Goal: Task Accomplishment & Management: Use online tool/utility

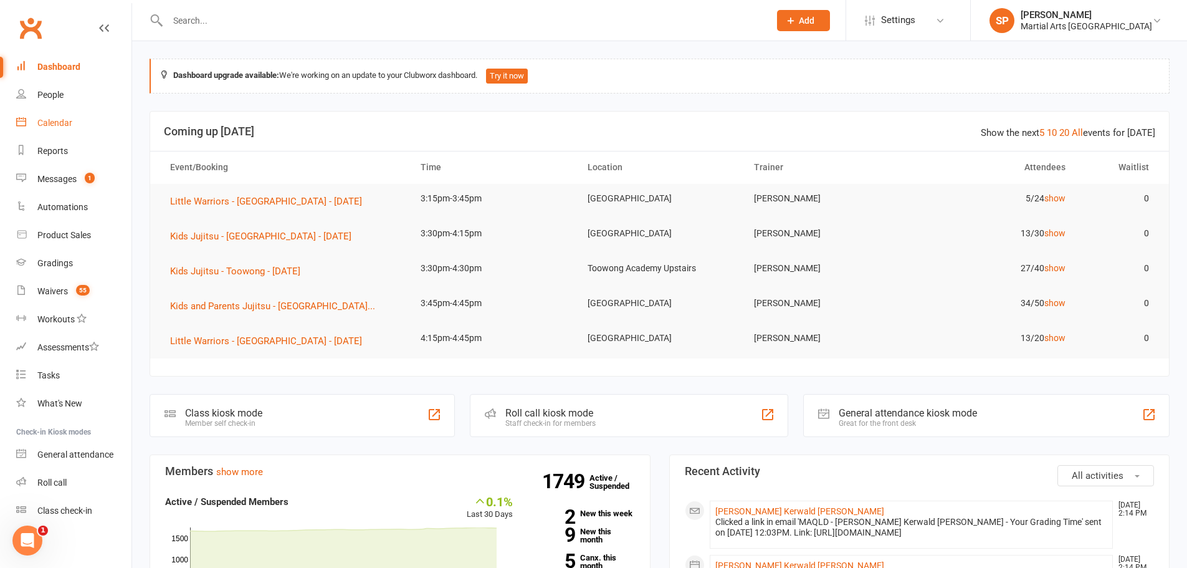
drag, startPoint x: 47, startPoint y: 121, endPoint x: 51, endPoint y: 128, distance: 8.1
click at [47, 120] on div "Calendar" at bounding box center [54, 123] width 35 height 10
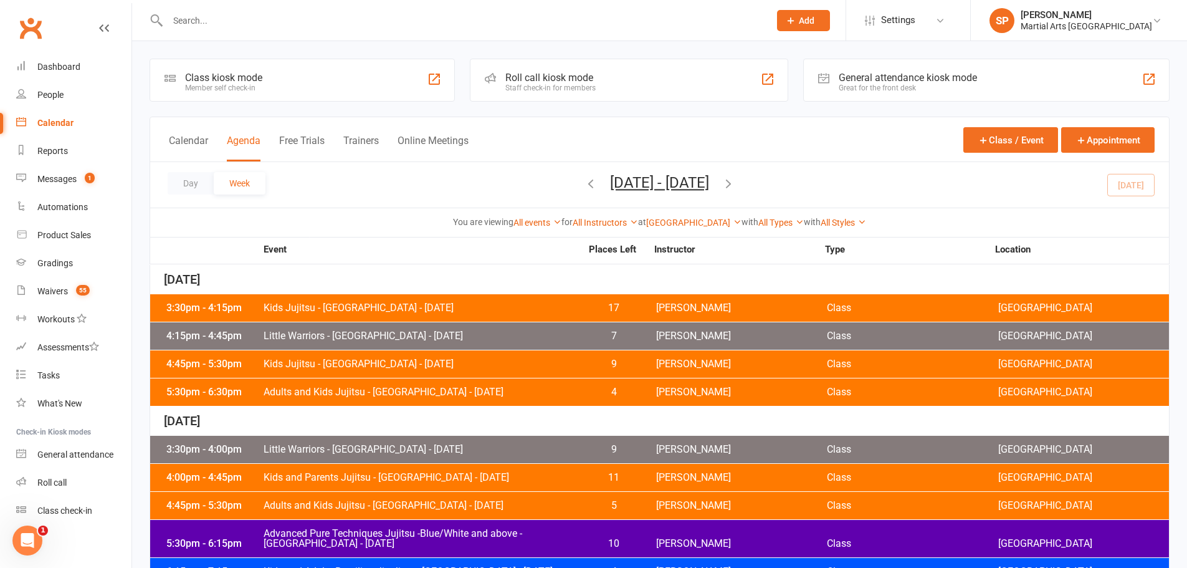
click at [584, 183] on icon "button" at bounding box center [591, 183] width 14 height 14
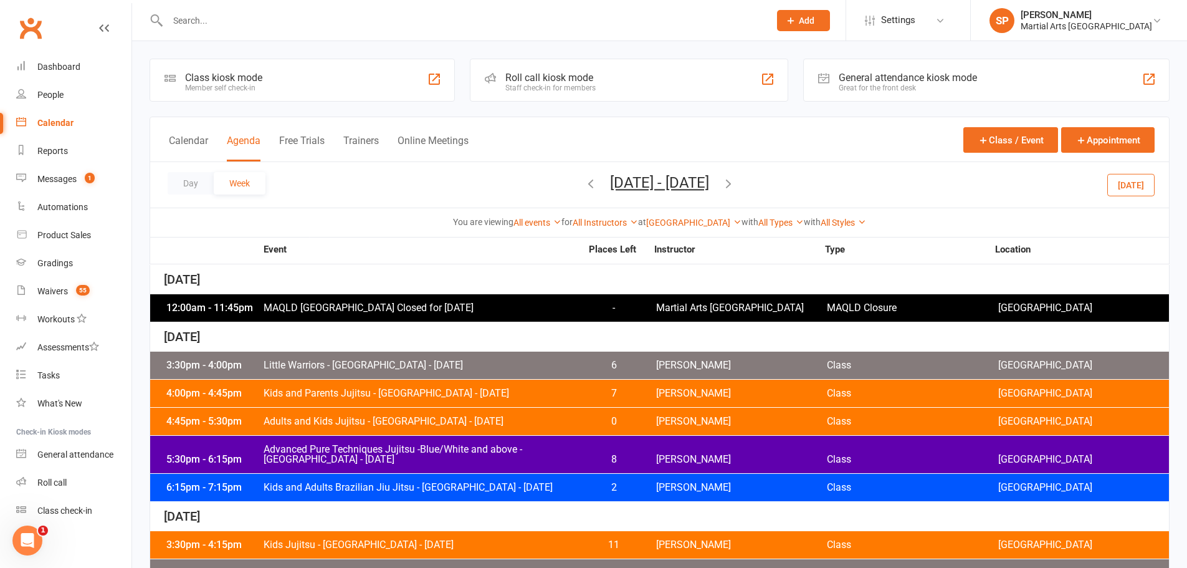
click at [584, 186] on icon "button" at bounding box center [591, 183] width 14 height 14
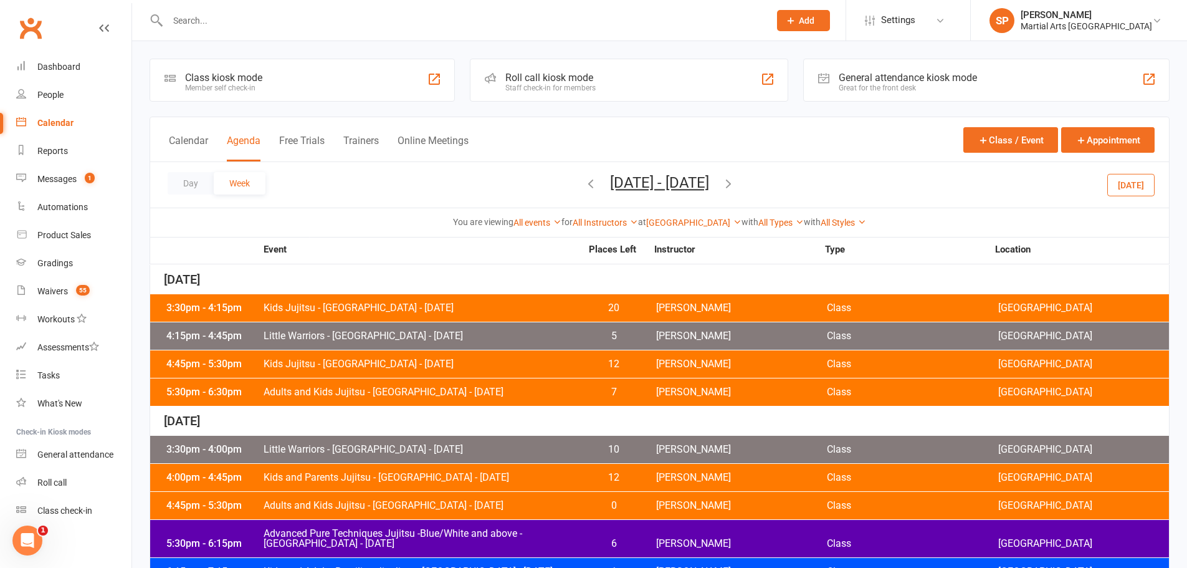
click at [446, 303] on span "Kids Jujitsu - [GEOGRAPHIC_DATA] - [DATE]" at bounding box center [422, 308] width 318 height 10
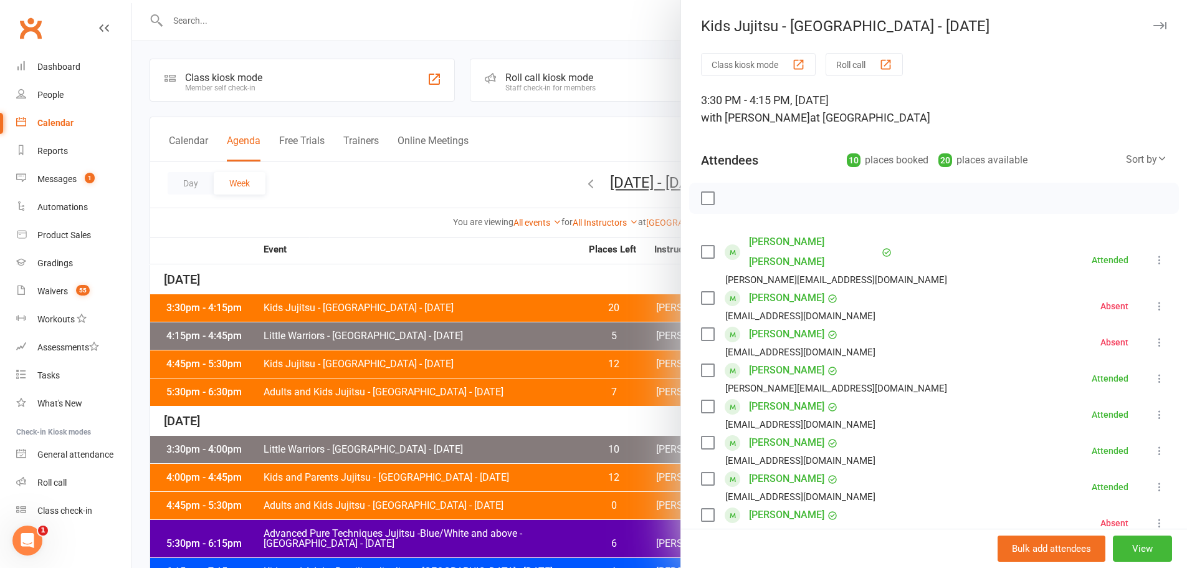
click at [550, 182] on div at bounding box center [659, 284] width 1055 height 568
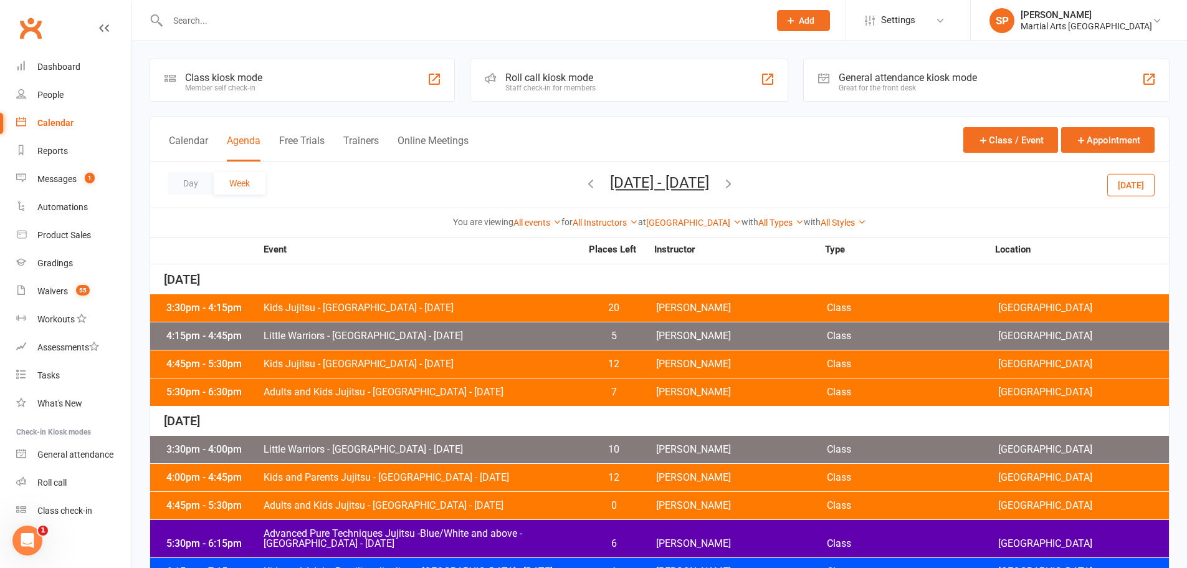
click at [584, 181] on icon "button" at bounding box center [591, 183] width 14 height 14
click at [598, 181] on span "[DATE] - [DATE] [DATE] Sun Mon Tue Wed Thu Fri Sat 28 29 30 01 02 03 04 05 06 0…" at bounding box center [660, 185] width 124 height 22
click at [584, 184] on icon "button" at bounding box center [591, 183] width 14 height 14
click at [416, 307] on span "Kids Jujitsu - [GEOGRAPHIC_DATA] - [DATE]" at bounding box center [422, 308] width 318 height 10
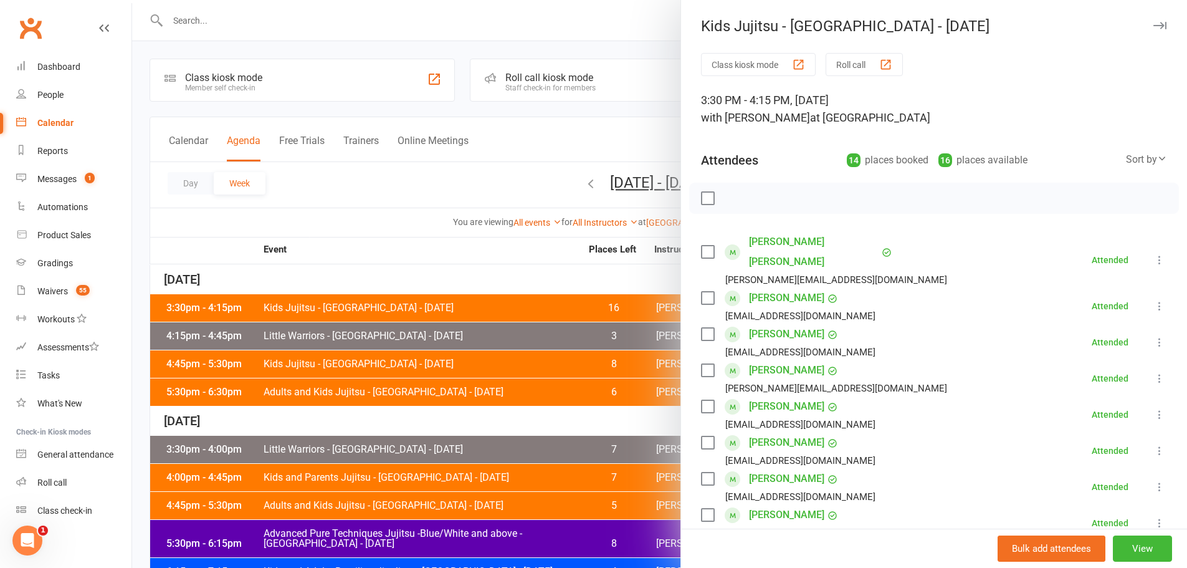
click at [435, 242] on div at bounding box center [659, 284] width 1055 height 568
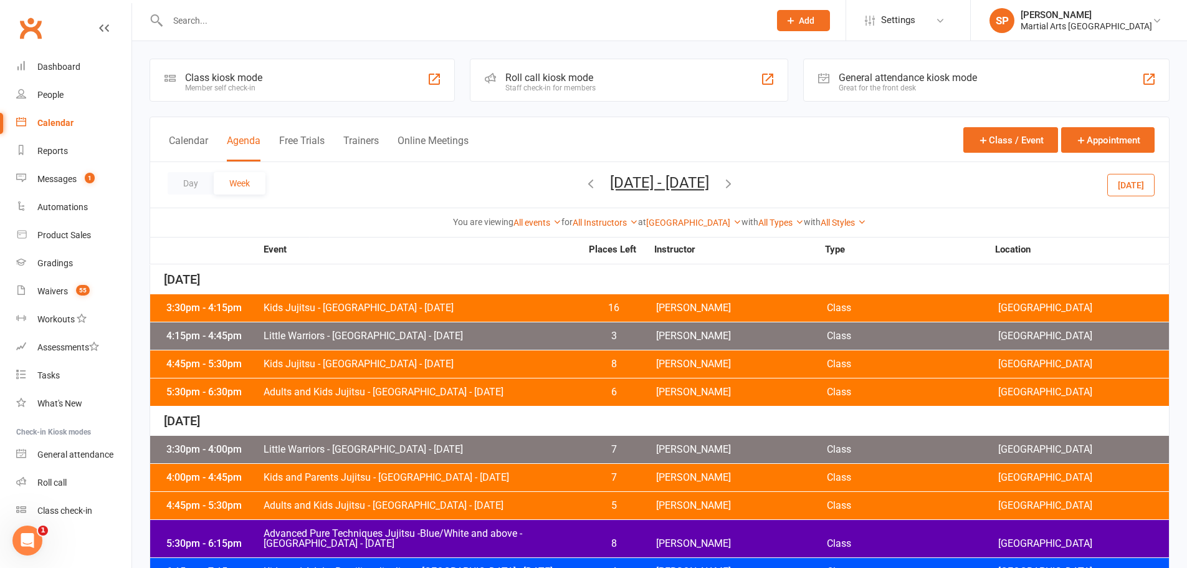
click at [1147, 184] on button "[DATE]" at bounding box center [1130, 184] width 47 height 22
click at [408, 305] on span "Kids Jujitsu - [GEOGRAPHIC_DATA] - [DATE]" at bounding box center [422, 308] width 318 height 10
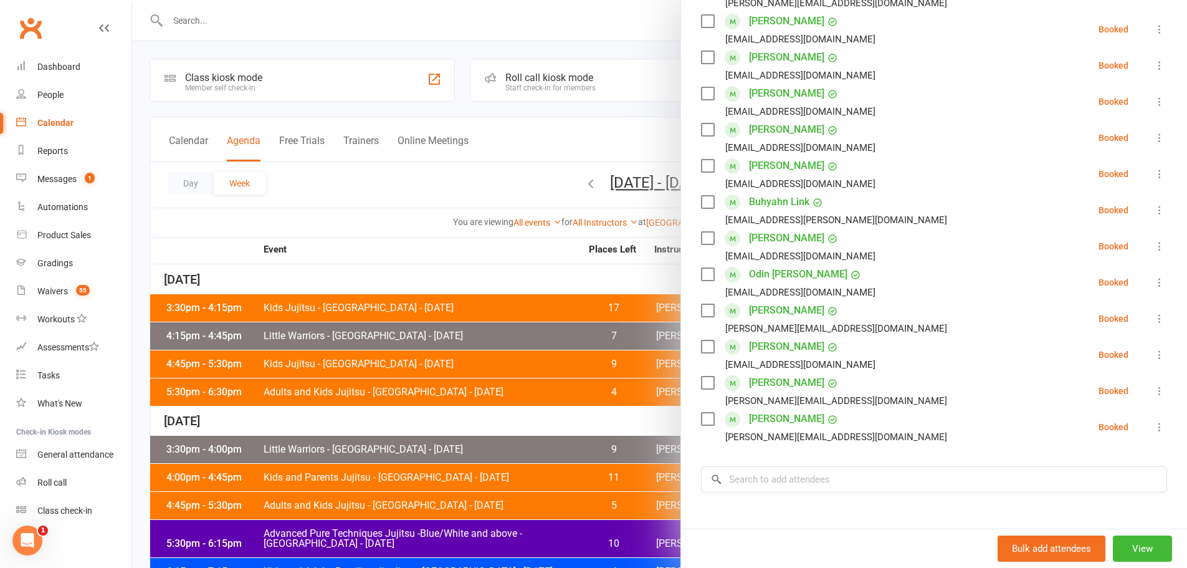
scroll to position [312, 0]
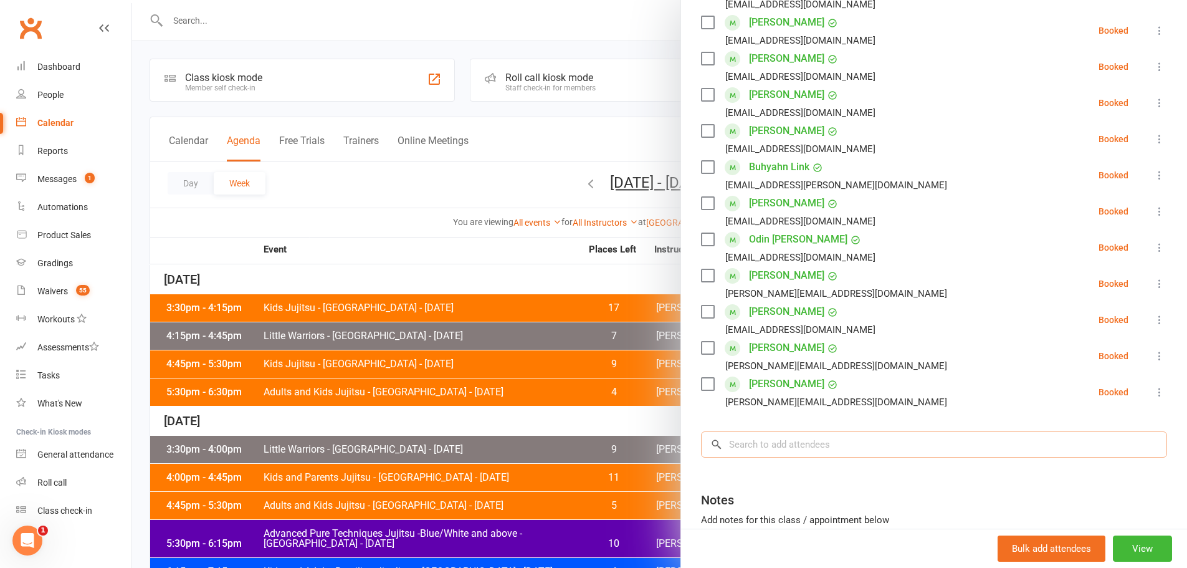
click at [809, 431] on input "search" at bounding box center [934, 444] width 466 height 26
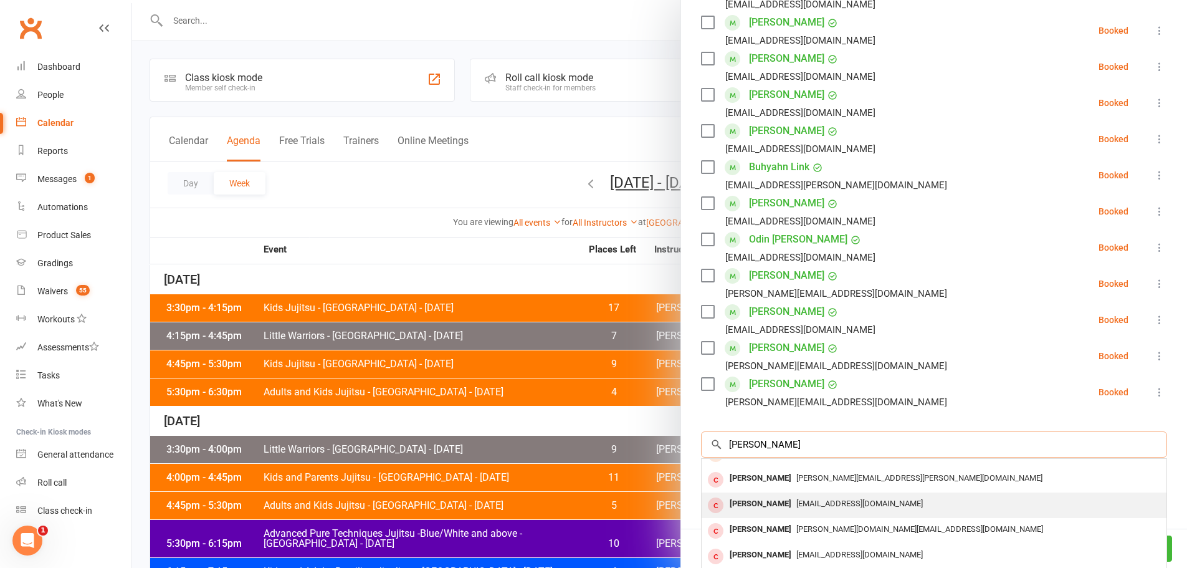
scroll to position [0, 0]
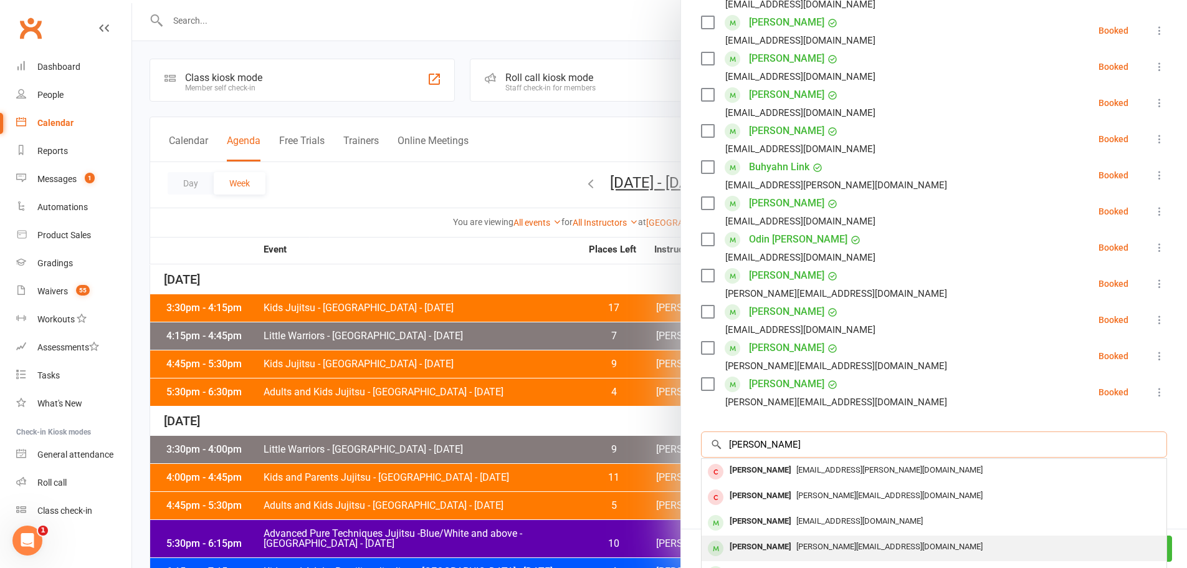
type input "[PERSON_NAME]"
click at [758, 538] on div "[PERSON_NAME]" at bounding box center [761, 547] width 72 height 18
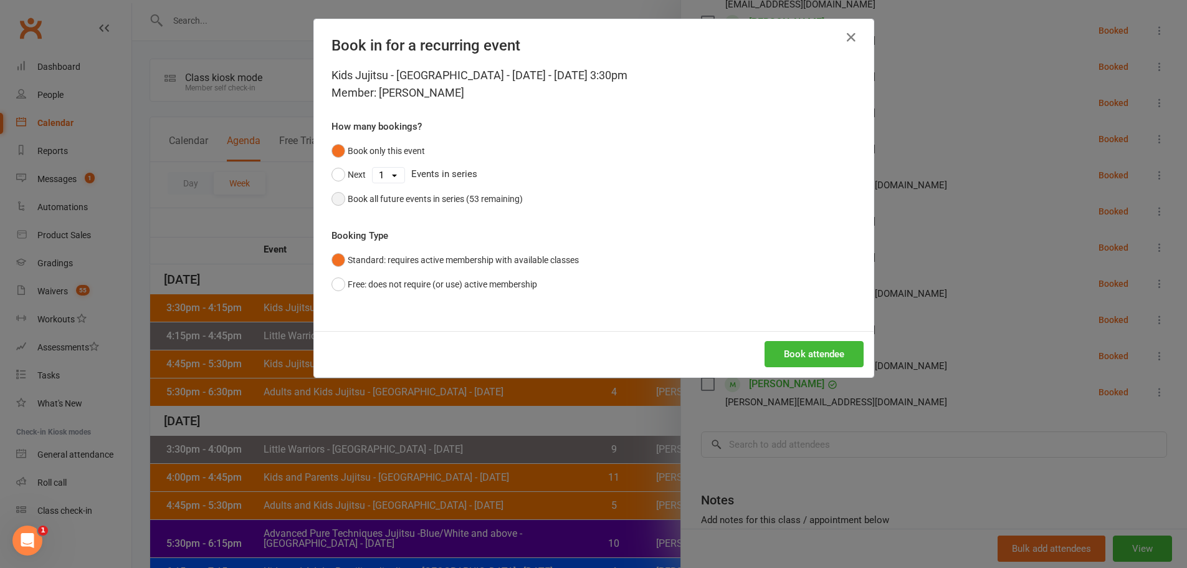
drag, startPoint x: 504, startPoint y: 206, endPoint x: 512, endPoint y: 217, distance: 14.0
click at [505, 206] on div "Book all future events in series (53 remaining)" at bounding box center [435, 199] width 175 height 14
click at [803, 346] on button "Book attendee" at bounding box center [814, 354] width 99 height 26
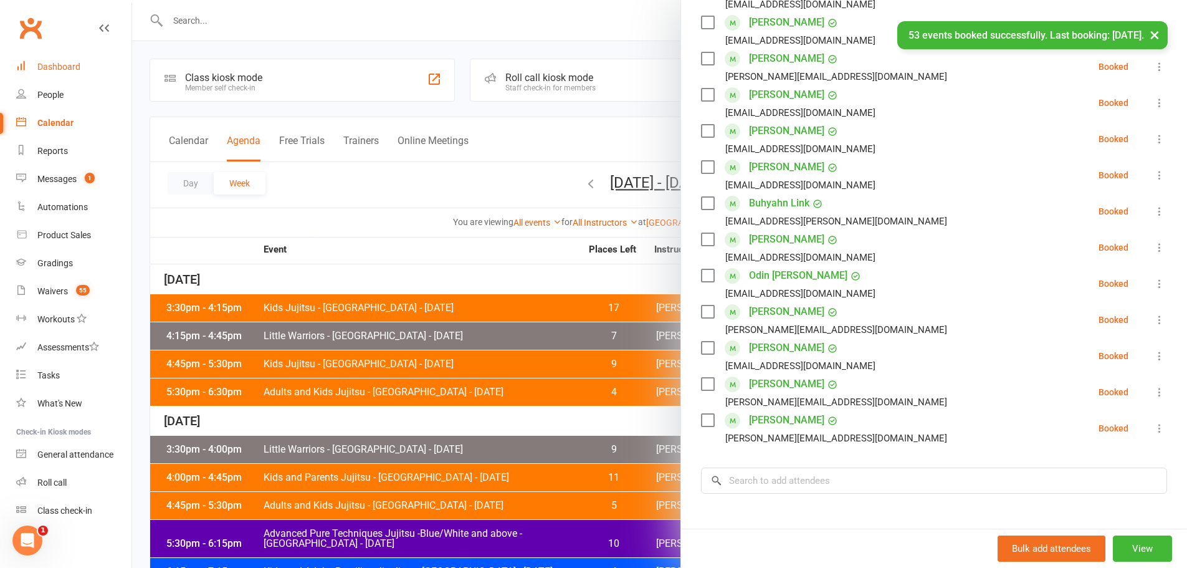
drag, startPoint x: 56, startPoint y: 62, endPoint x: 77, endPoint y: 65, distance: 21.4
click at [56, 62] on div "Dashboard" at bounding box center [58, 67] width 43 height 10
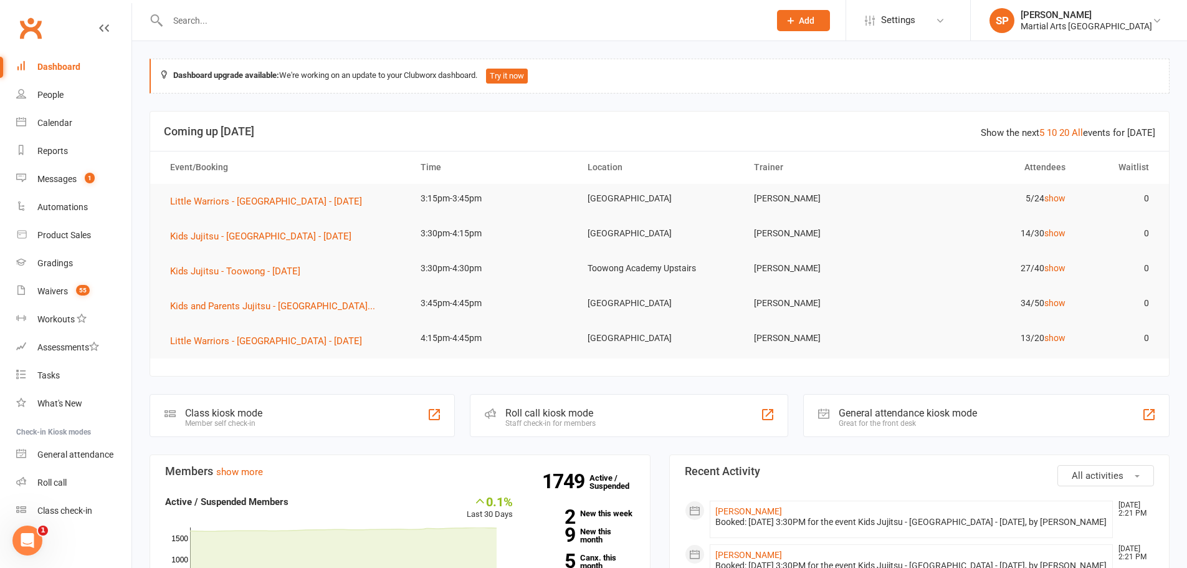
click at [226, 16] on input "text" at bounding box center [462, 20] width 597 height 17
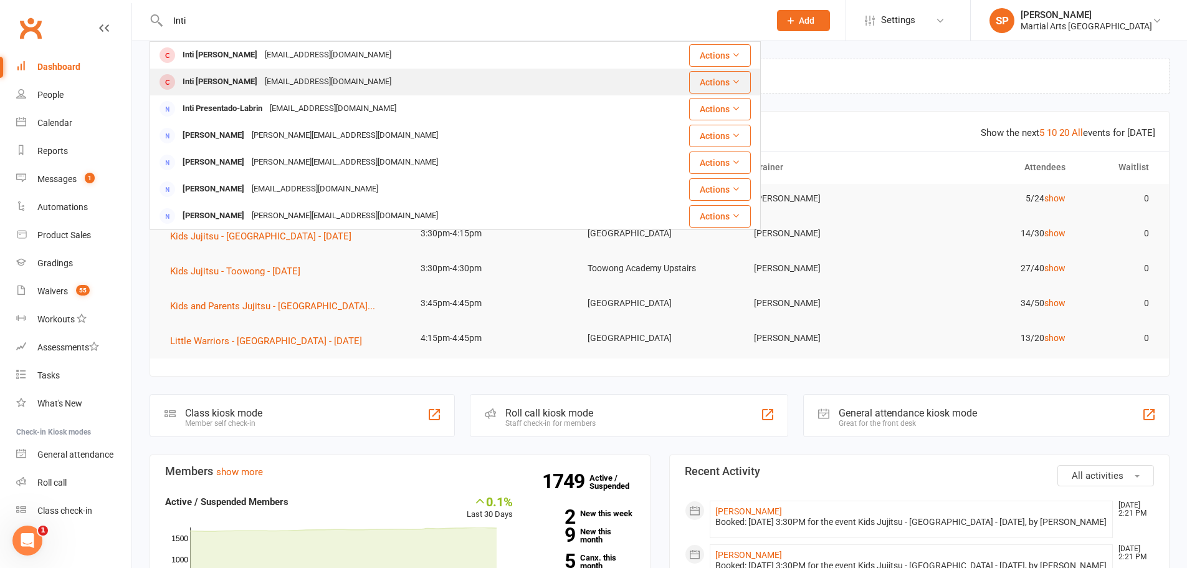
type input "Inti"
click at [261, 85] on div "[EMAIL_ADDRESS][DOMAIN_NAME]" at bounding box center [328, 82] width 134 height 18
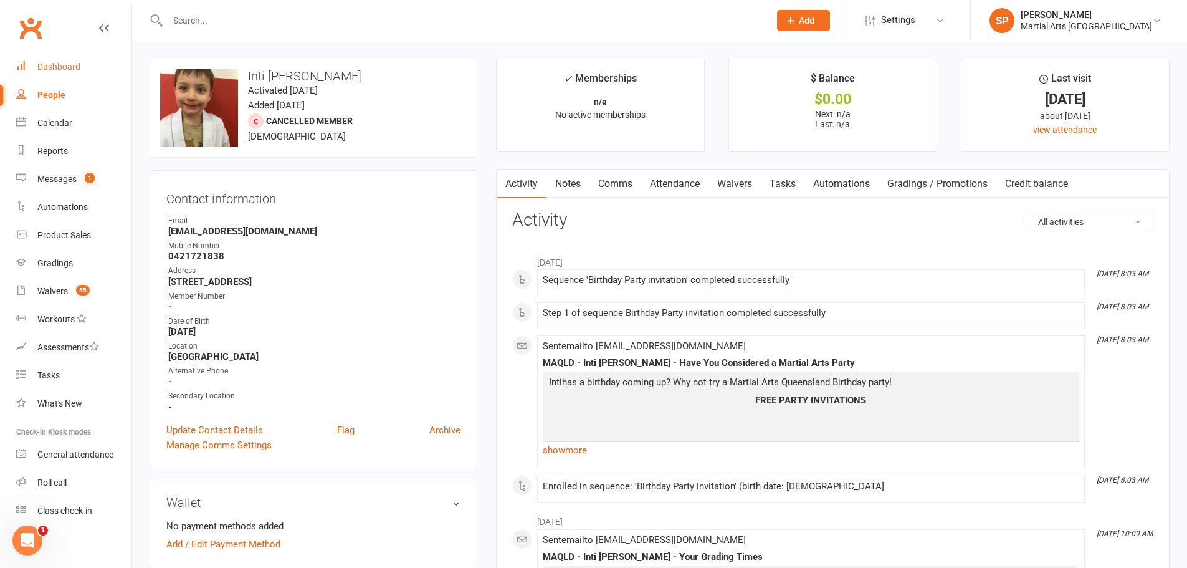
click at [64, 65] on div "Dashboard" at bounding box center [58, 67] width 43 height 10
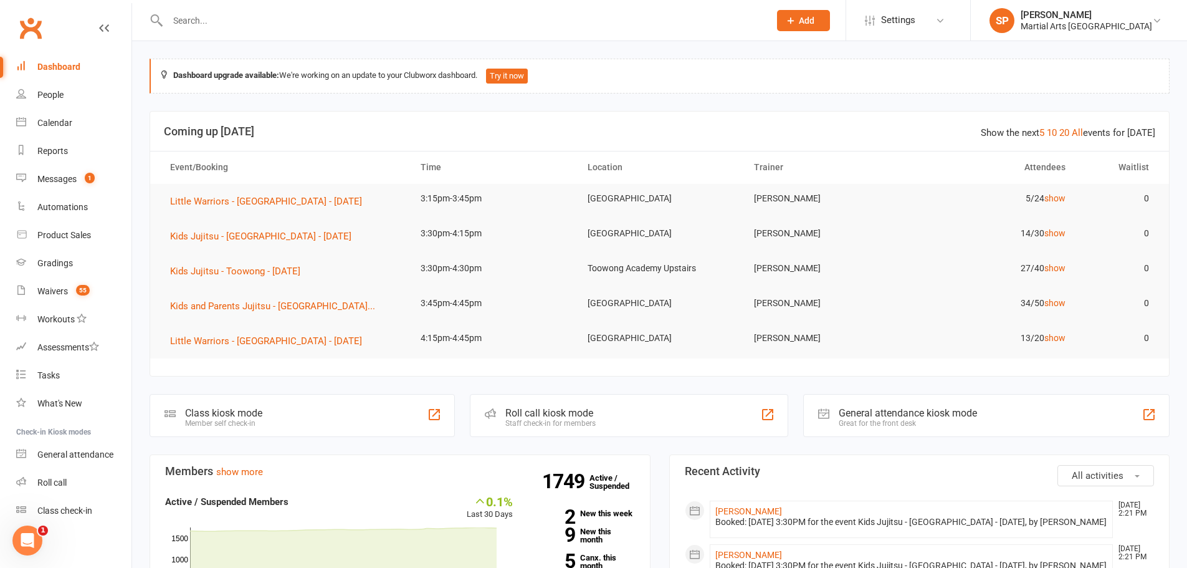
click at [251, 27] on input "text" at bounding box center [462, 20] width 597 height 17
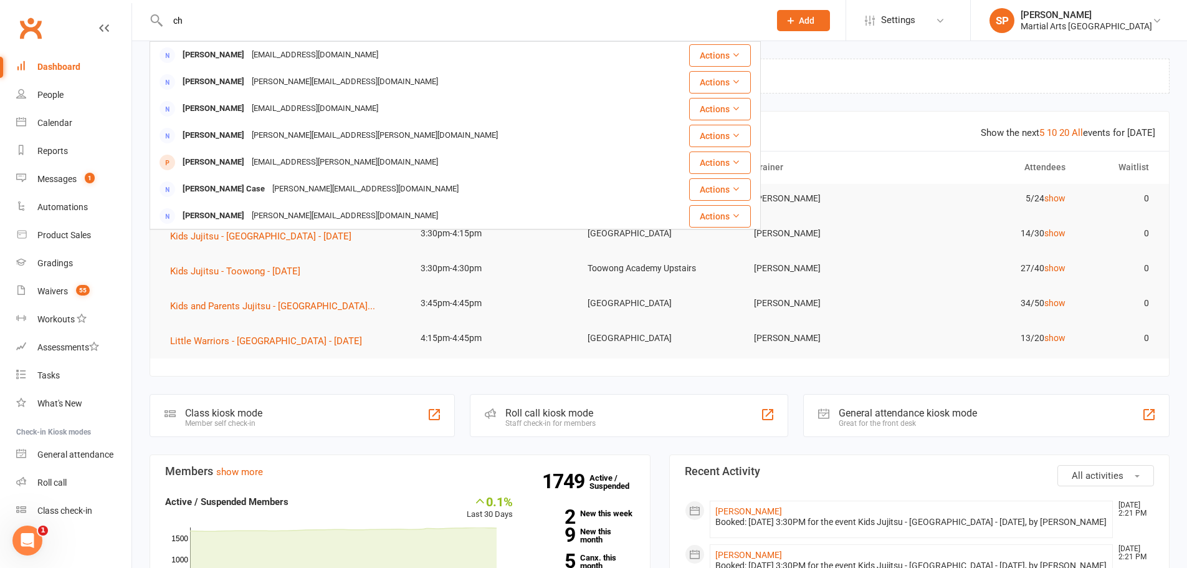
type input "c"
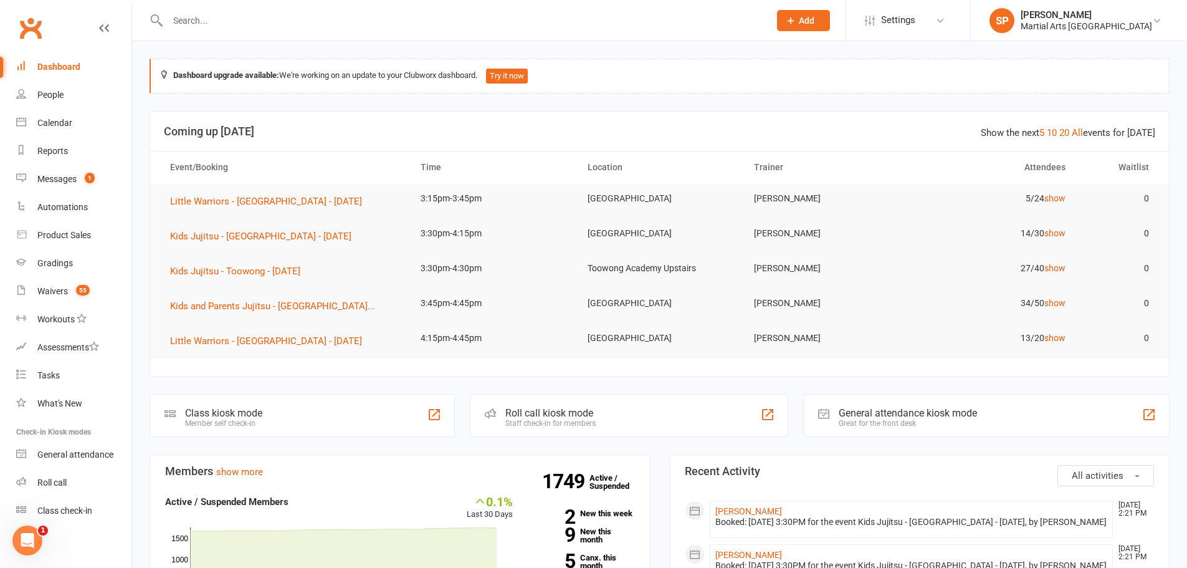
click at [232, 22] on input "text" at bounding box center [462, 20] width 597 height 17
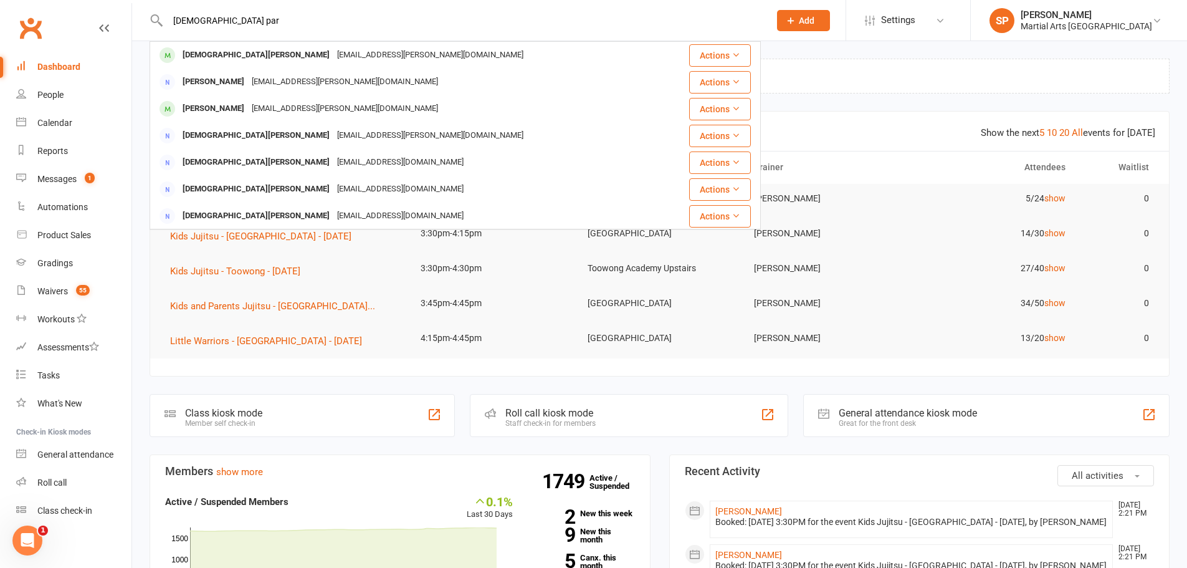
type input "[DEMOGRAPHIC_DATA] par"
click at [34, 62] on link "Dashboard" at bounding box center [73, 67] width 115 height 28
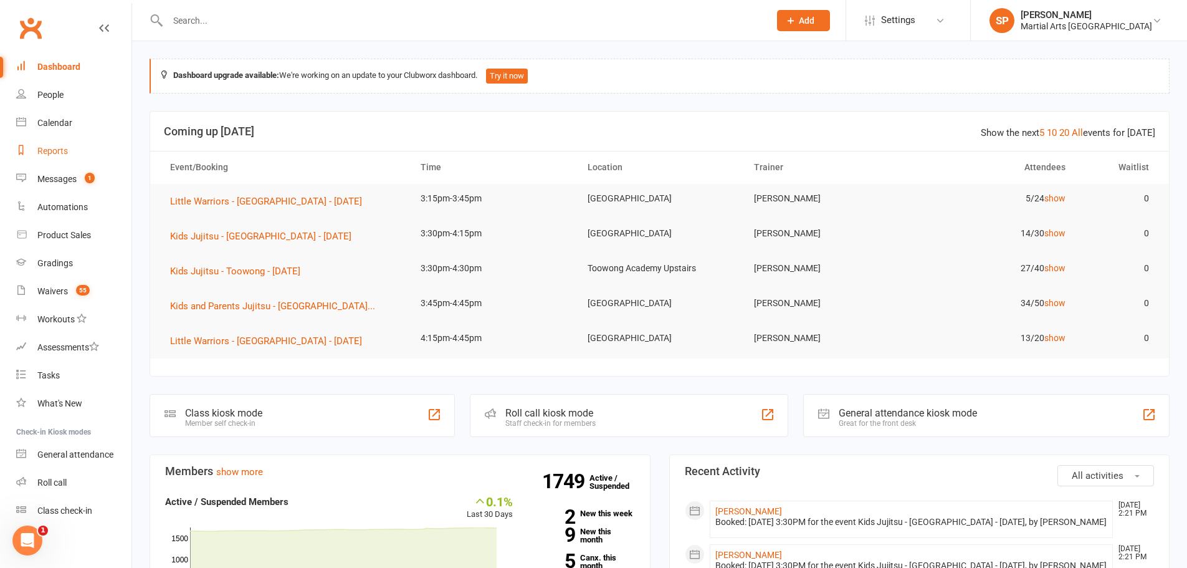
click at [65, 147] on div "Reports" at bounding box center [52, 151] width 31 height 10
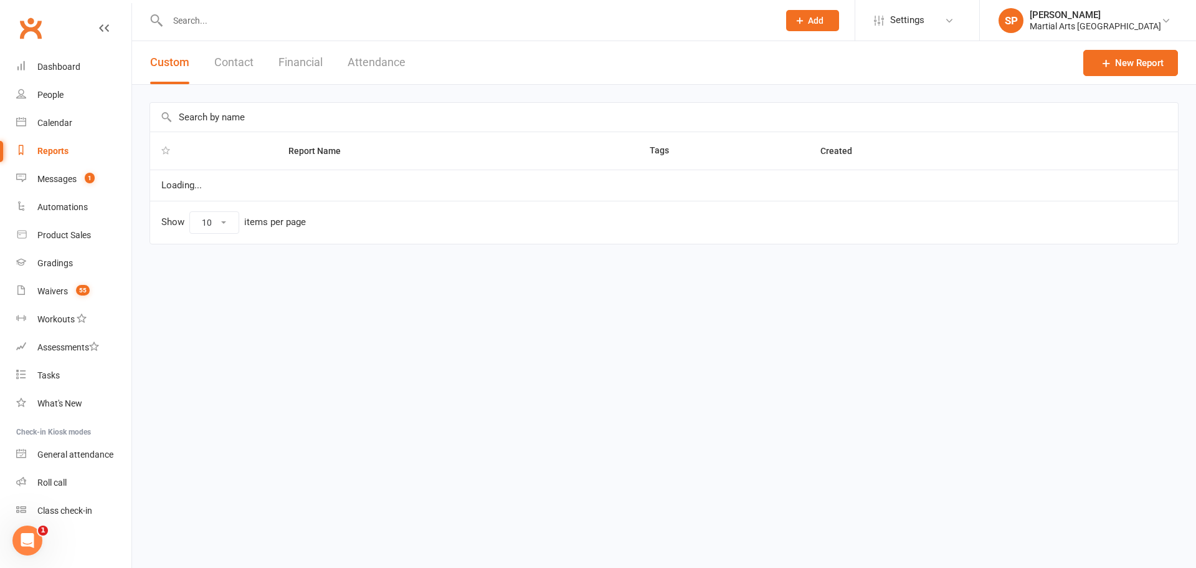
select select "100"
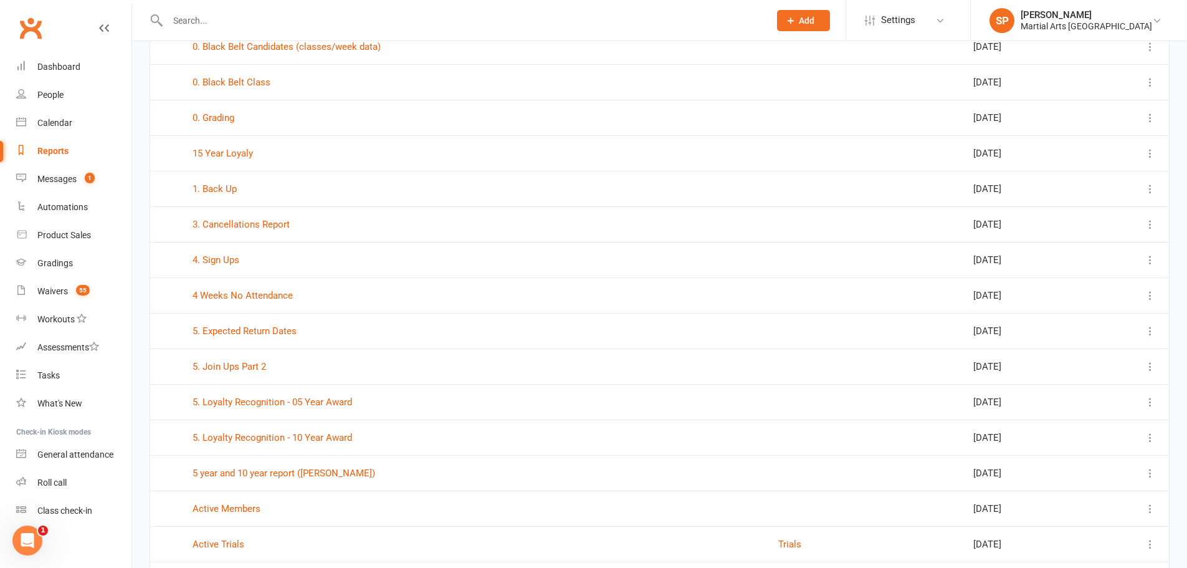
scroll to position [249, 0]
click at [226, 253] on link "4. Sign Ups" at bounding box center [216, 257] width 47 height 11
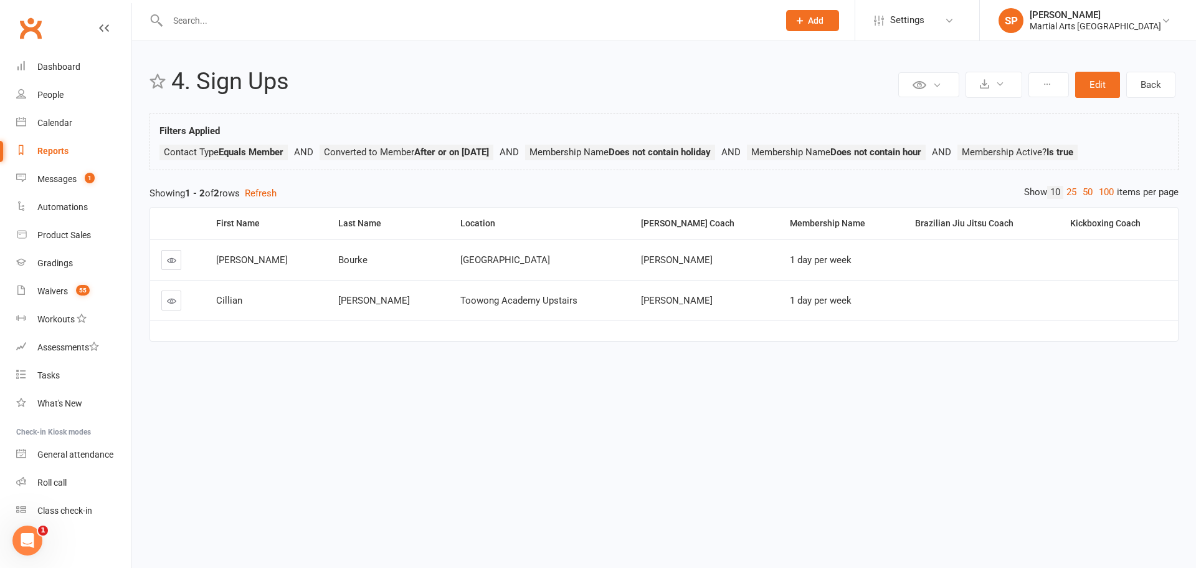
click at [59, 151] on div "Reports" at bounding box center [52, 151] width 31 height 10
select select "100"
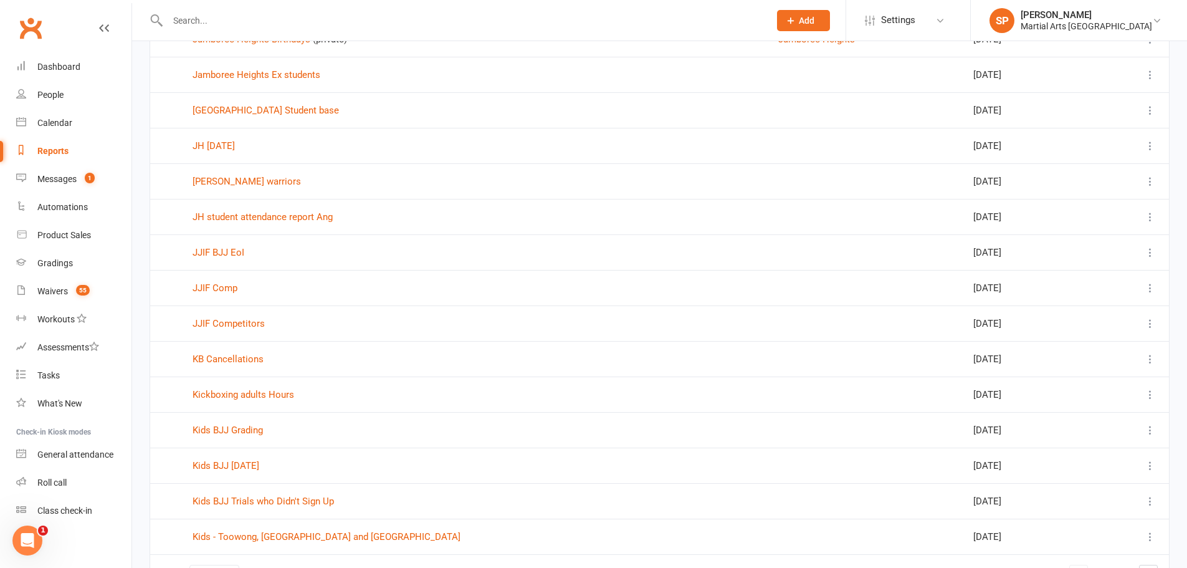
scroll to position [3250, 0]
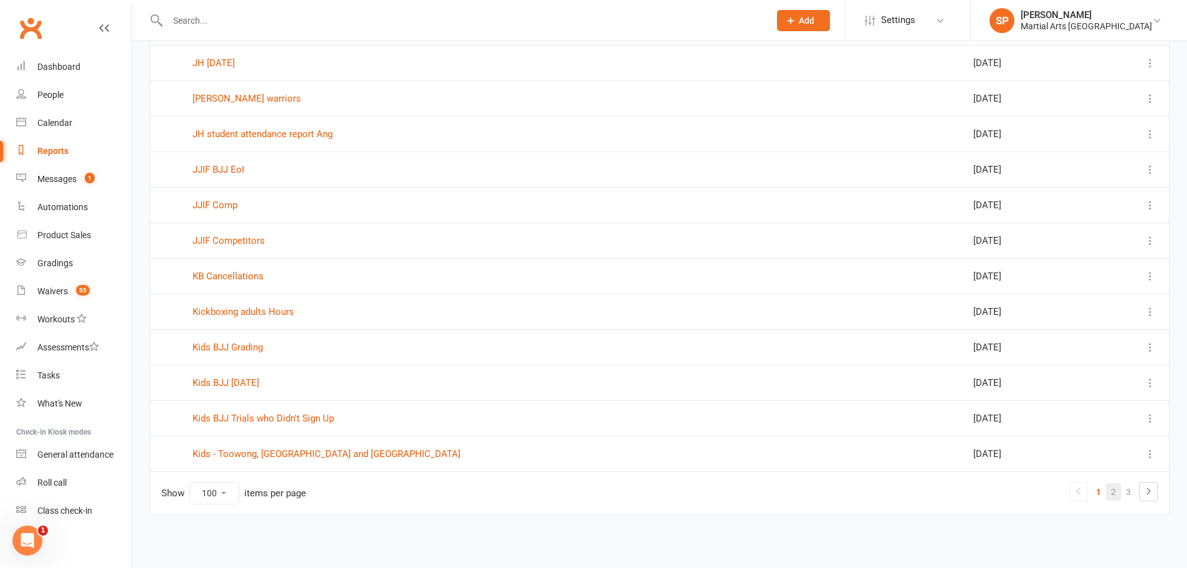
click at [1117, 488] on link "2" at bounding box center [1113, 491] width 15 height 17
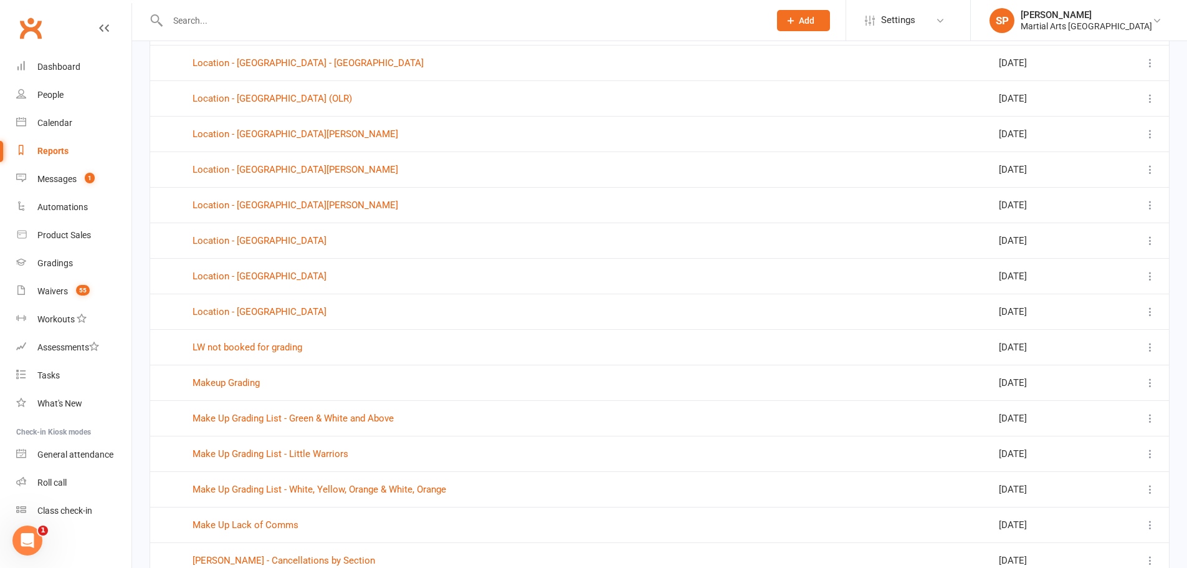
scroll to position [475, 0]
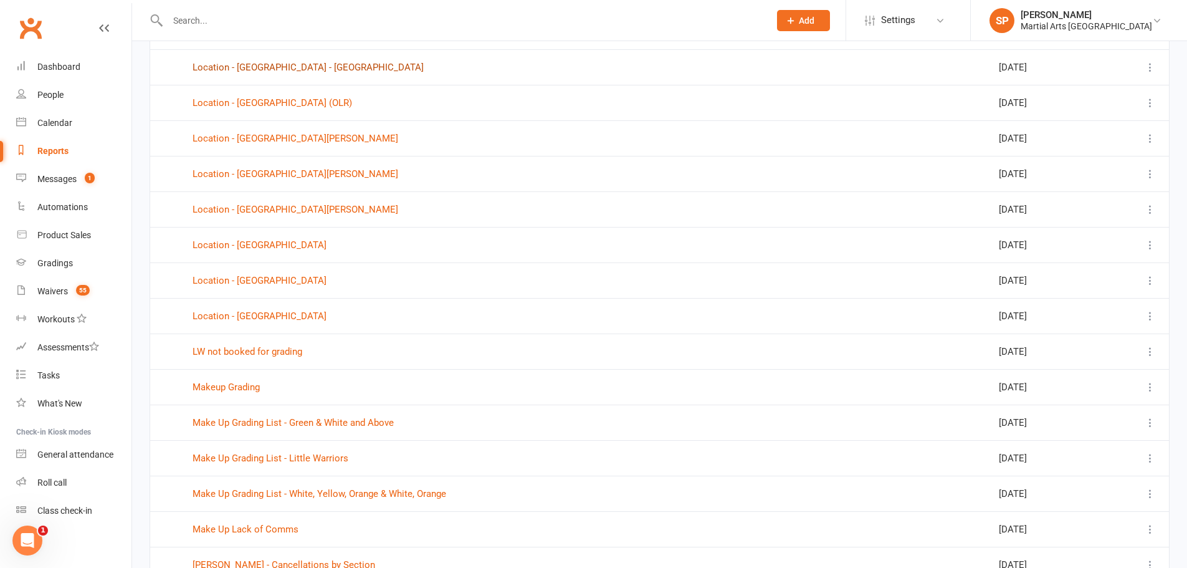
click at [300, 71] on link "Location - [GEOGRAPHIC_DATA] - [GEOGRAPHIC_DATA]" at bounding box center [308, 67] width 231 height 11
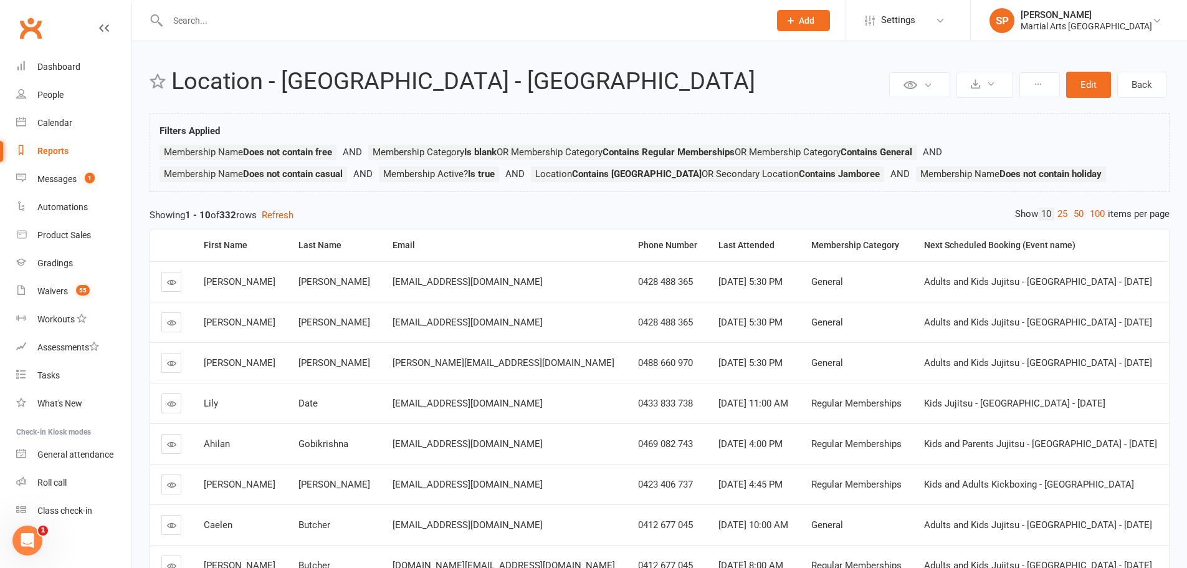
click at [199, 15] on input "text" at bounding box center [462, 20] width 597 height 17
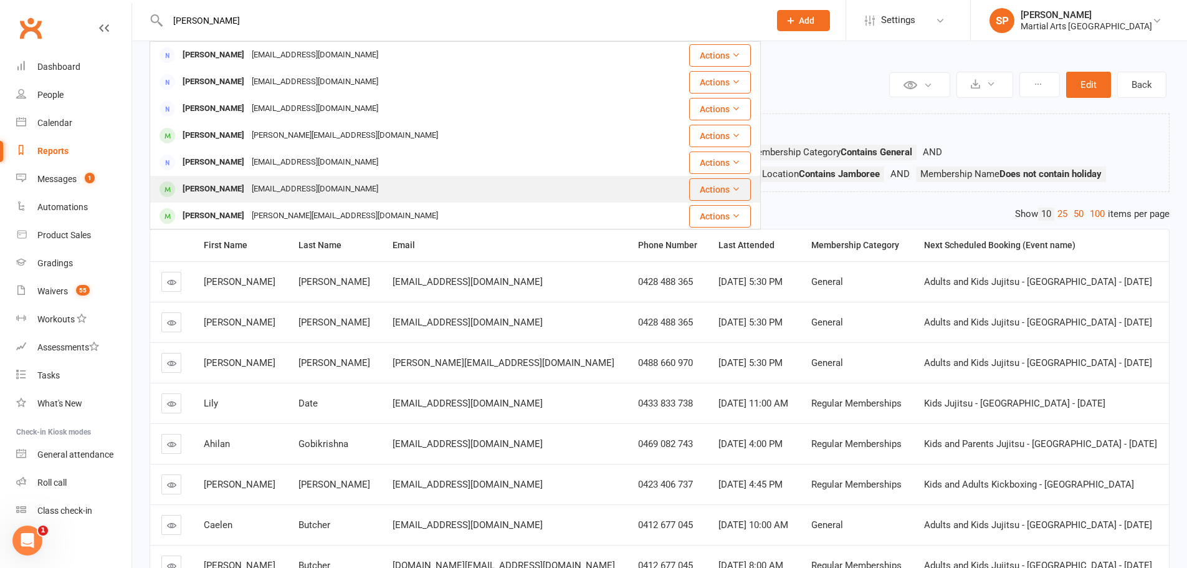
type input "[PERSON_NAME]"
click at [268, 191] on div "[EMAIL_ADDRESS][DOMAIN_NAME]" at bounding box center [315, 189] width 134 height 18
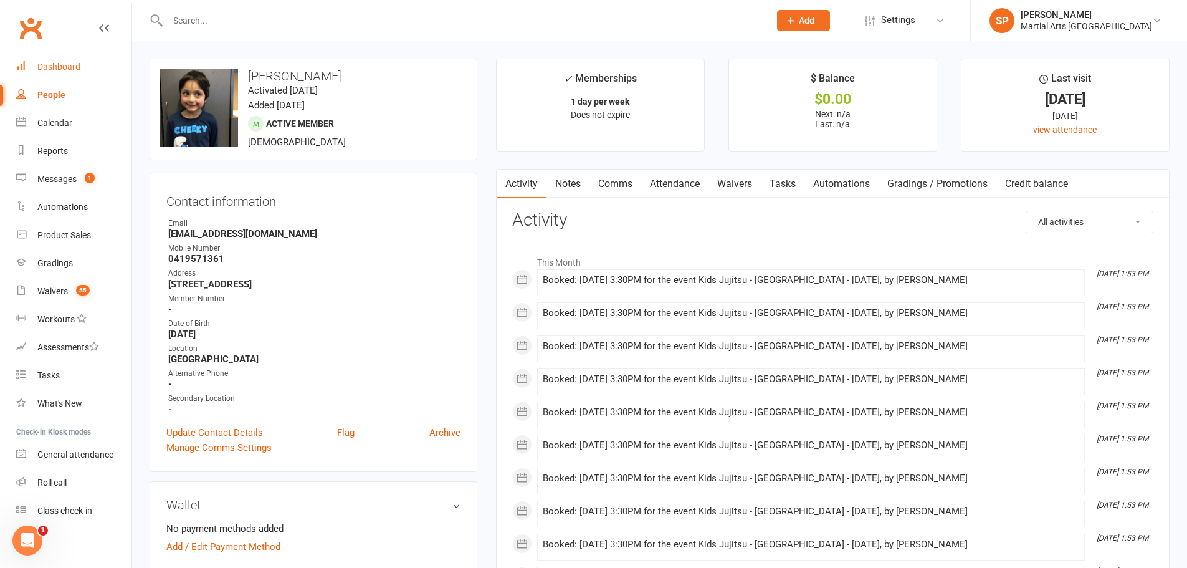
click at [71, 69] on div "Dashboard" at bounding box center [58, 67] width 43 height 10
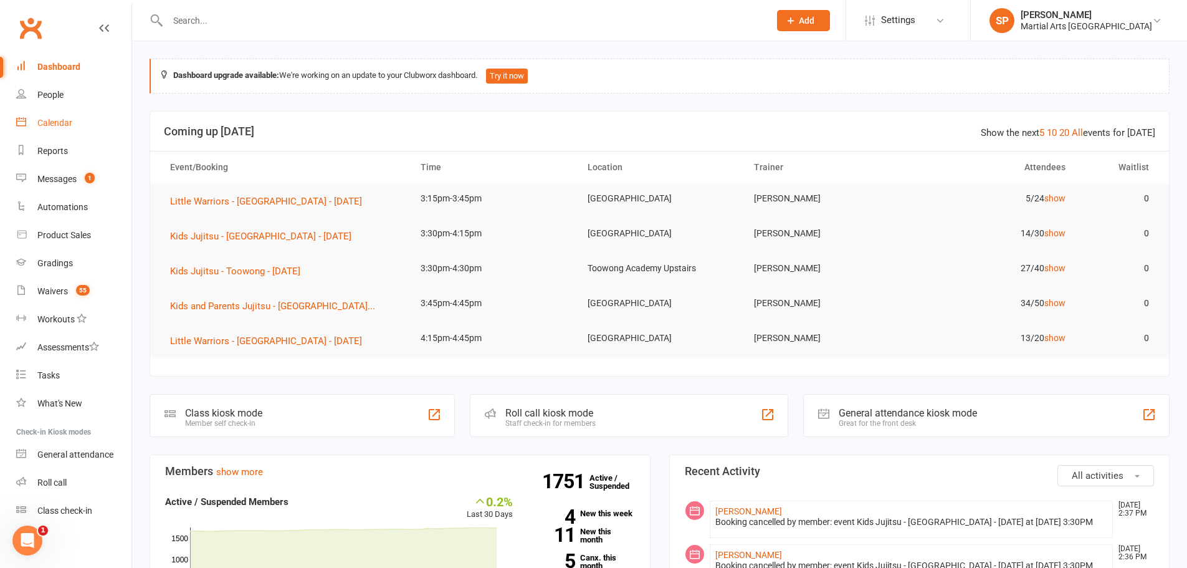
drag, startPoint x: 42, startPoint y: 123, endPoint x: 55, endPoint y: 130, distance: 14.2
click at [43, 123] on div "Calendar" at bounding box center [54, 123] width 35 height 10
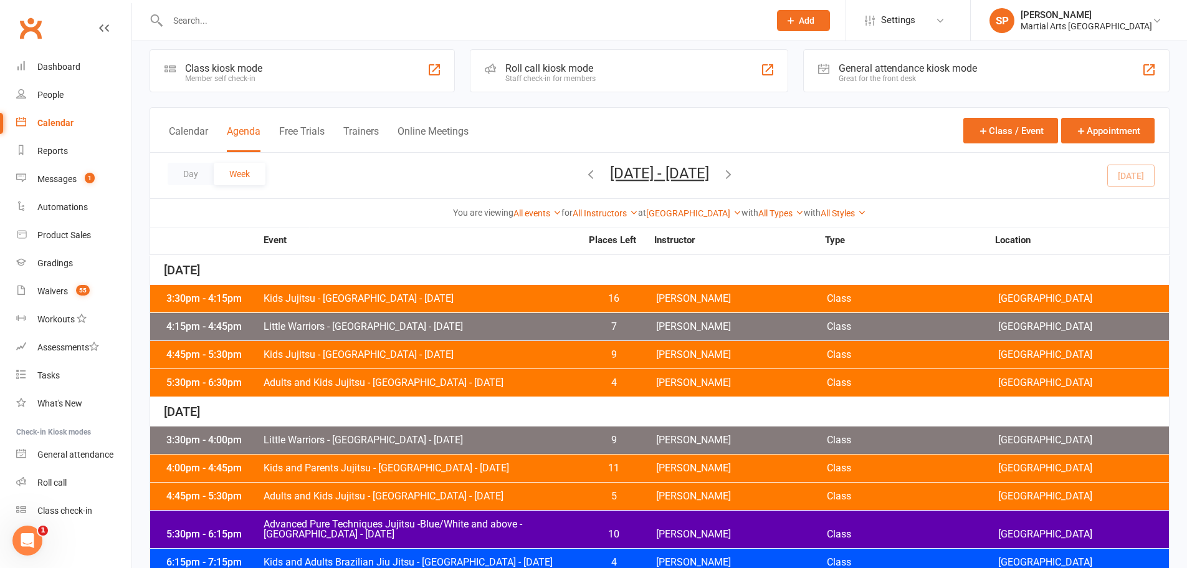
scroll to position [7, 0]
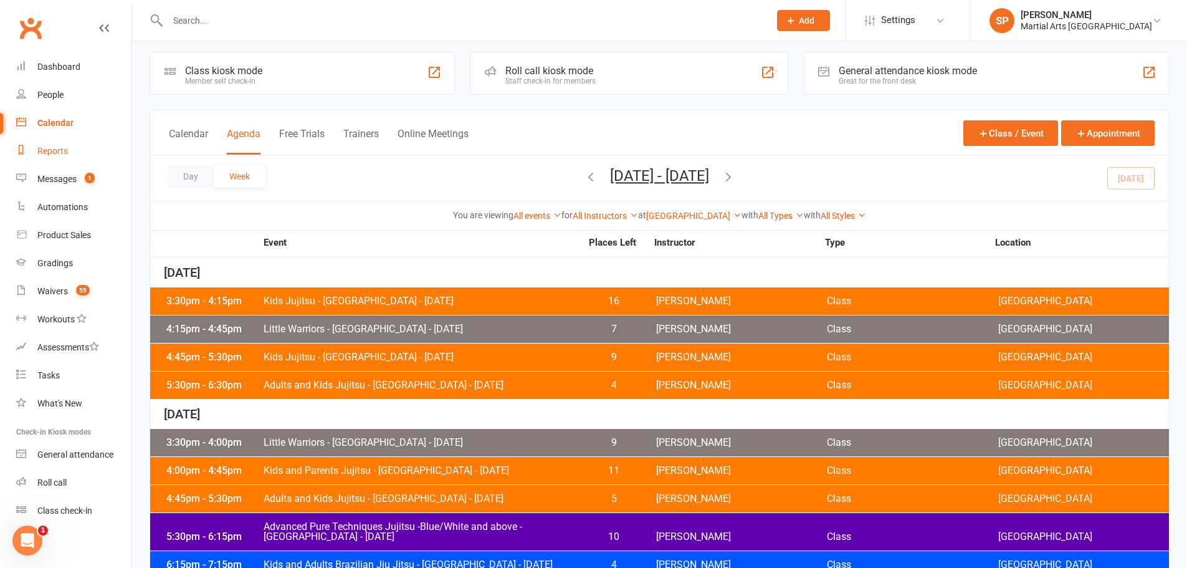
click at [62, 146] on div "Reports" at bounding box center [52, 151] width 31 height 10
select select "100"
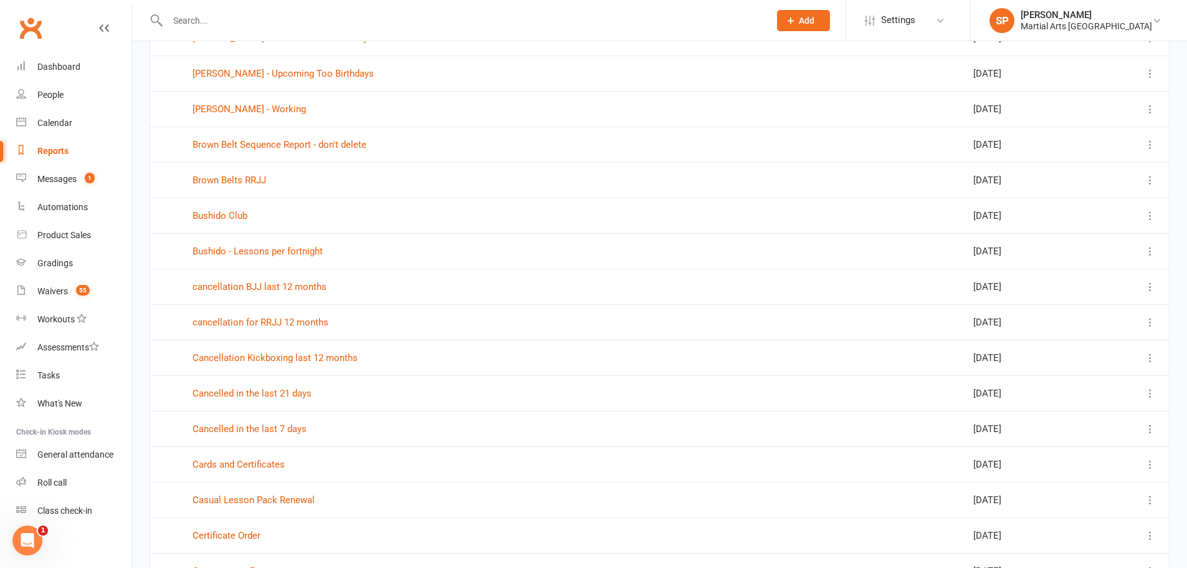
scroll to position [2130, 0]
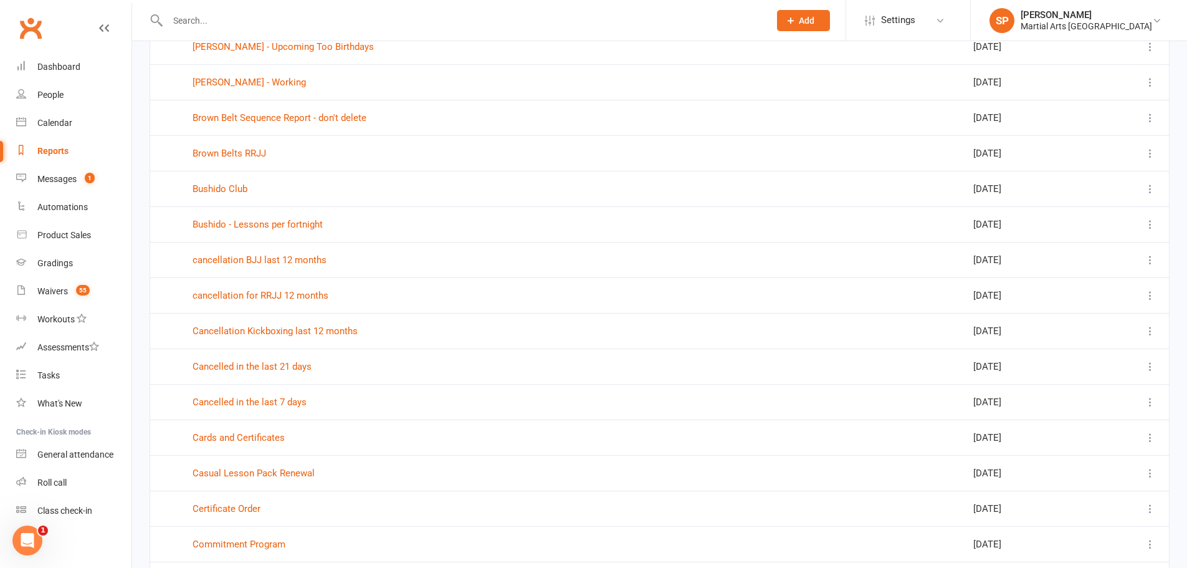
click at [287, 408] on td "Cancelled in the last 7 days" at bounding box center [474, 402] width 586 height 36
click at [291, 406] on link "Cancelled in the last 7 days" at bounding box center [250, 401] width 114 height 11
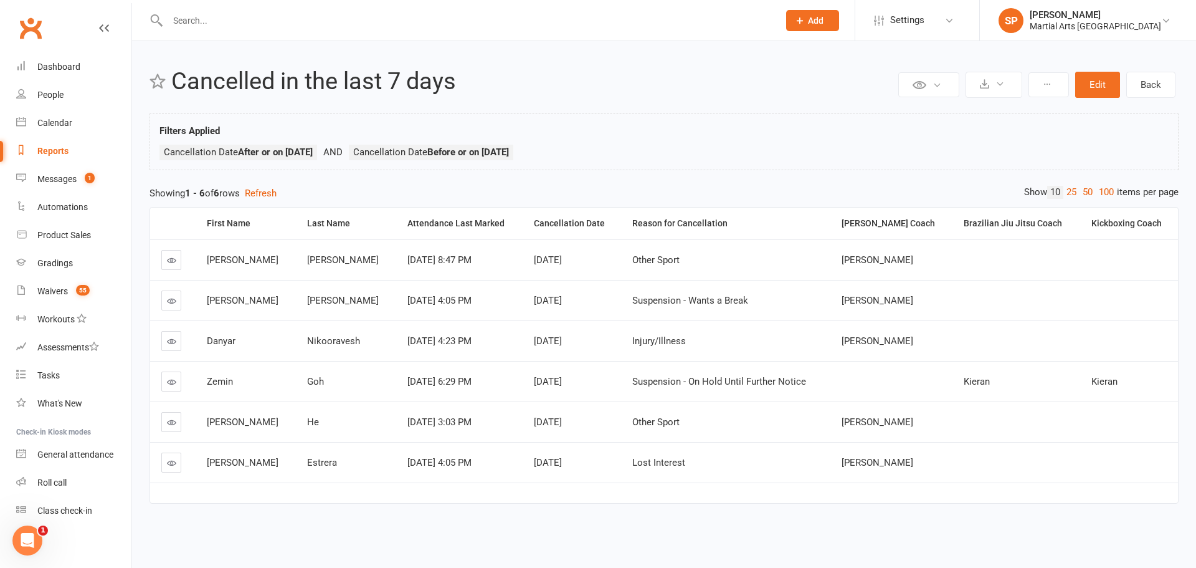
click at [55, 148] on div "Reports" at bounding box center [52, 151] width 31 height 10
select select "100"
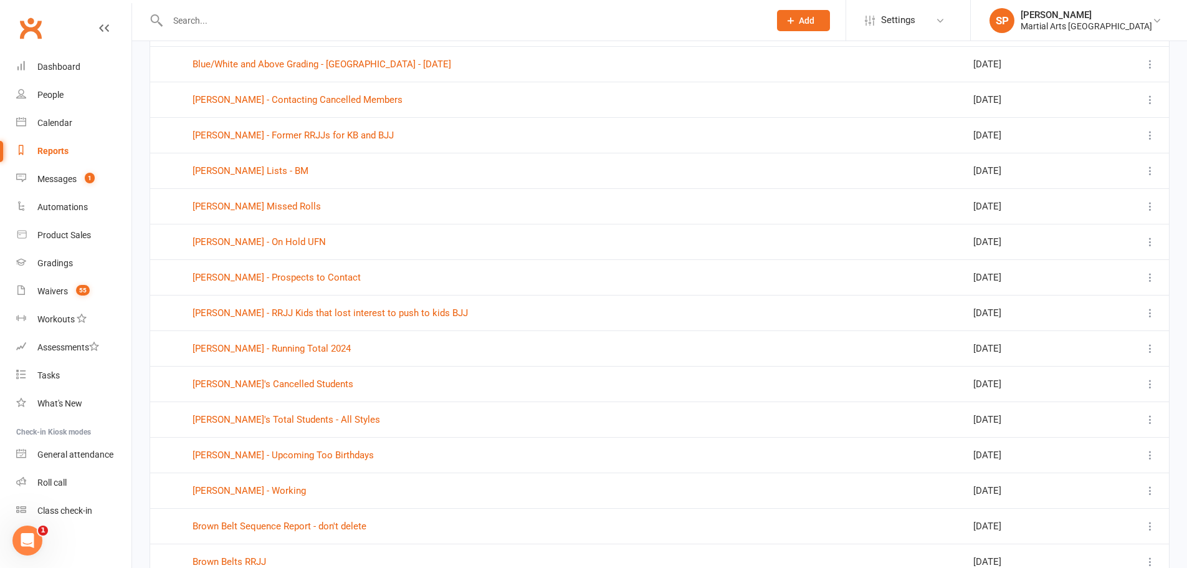
scroll to position [1745, 0]
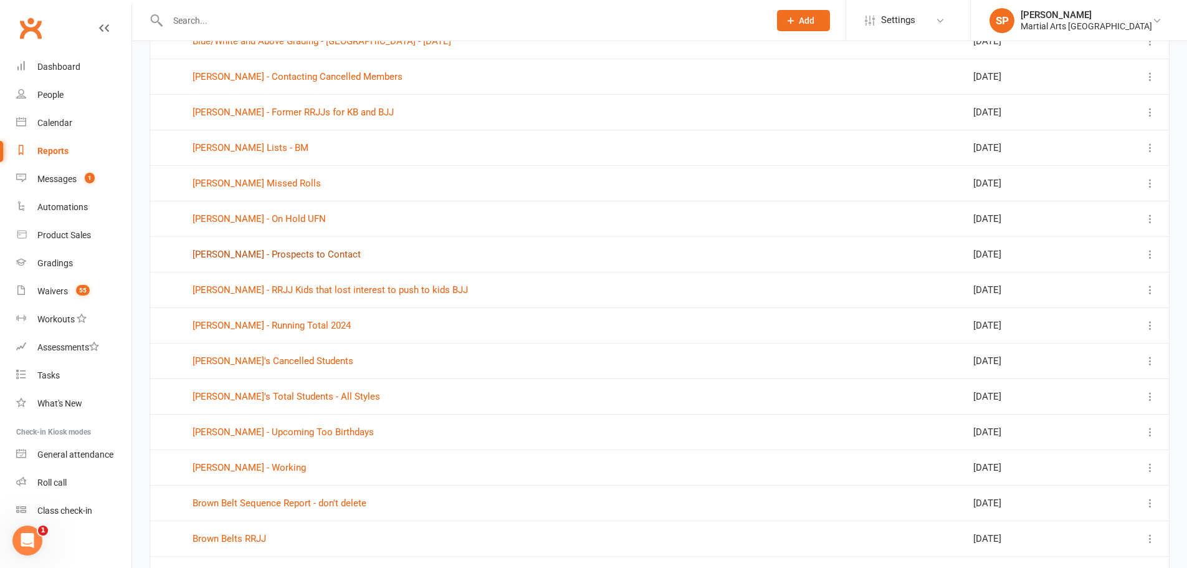
click at [308, 254] on link "[PERSON_NAME] - Prospects to Contact" at bounding box center [277, 254] width 168 height 11
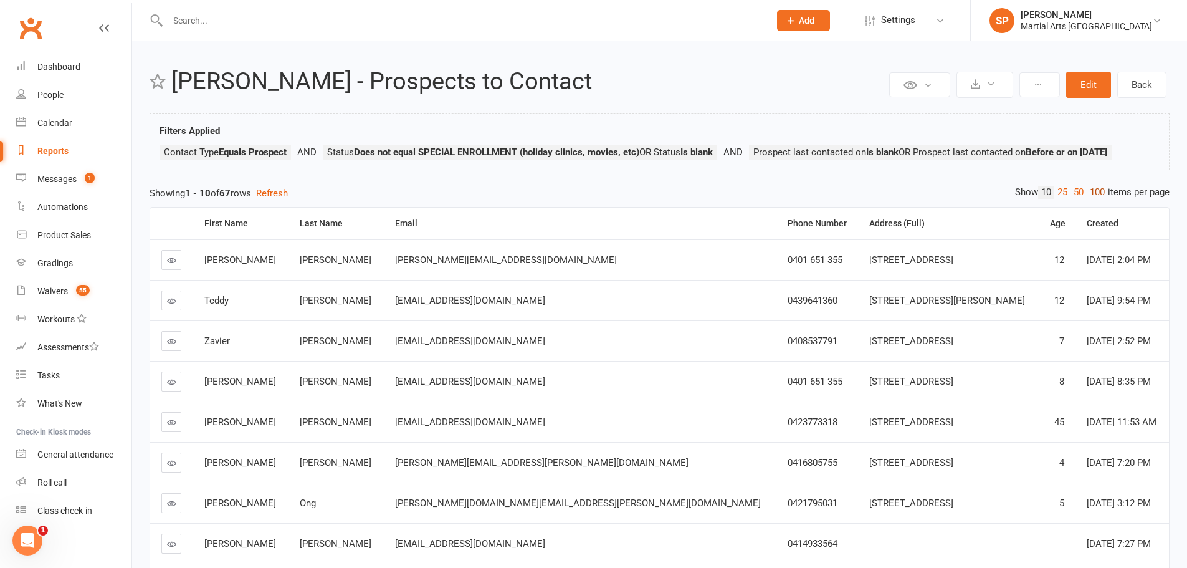
drag, startPoint x: 1098, startPoint y: 212, endPoint x: 1057, endPoint y: 242, distance: 50.3
click at [1098, 199] on link "100" at bounding box center [1097, 192] width 21 height 13
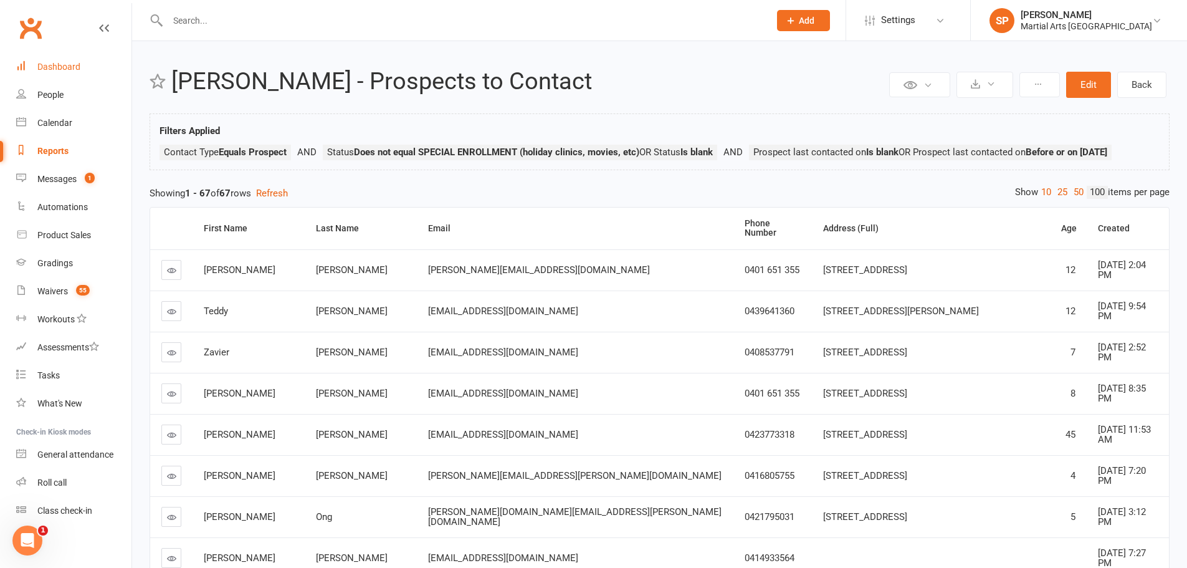
drag, startPoint x: 58, startPoint y: 70, endPoint x: 112, endPoint y: 65, distance: 53.8
click at [58, 70] on div "Dashboard" at bounding box center [58, 67] width 43 height 10
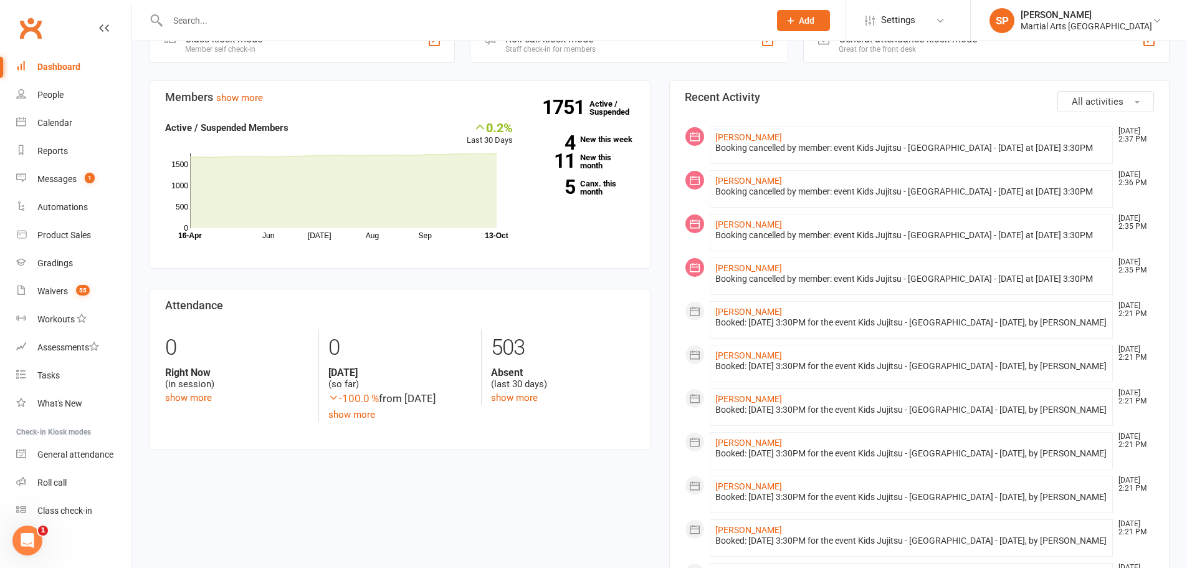
scroll to position [498, 0]
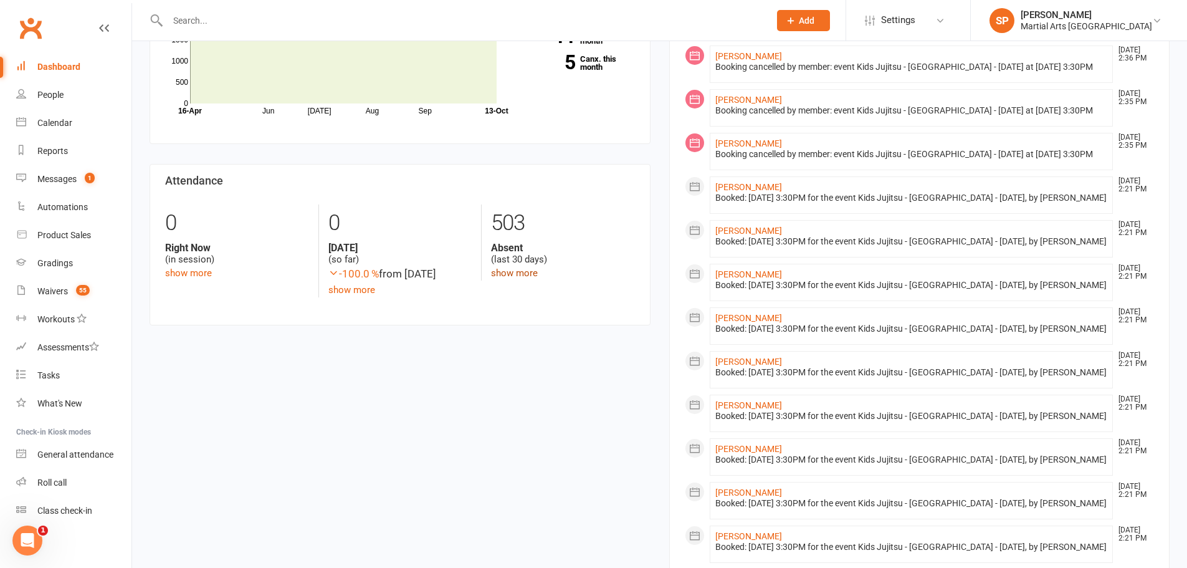
click at [531, 276] on link "show more" at bounding box center [514, 272] width 47 height 11
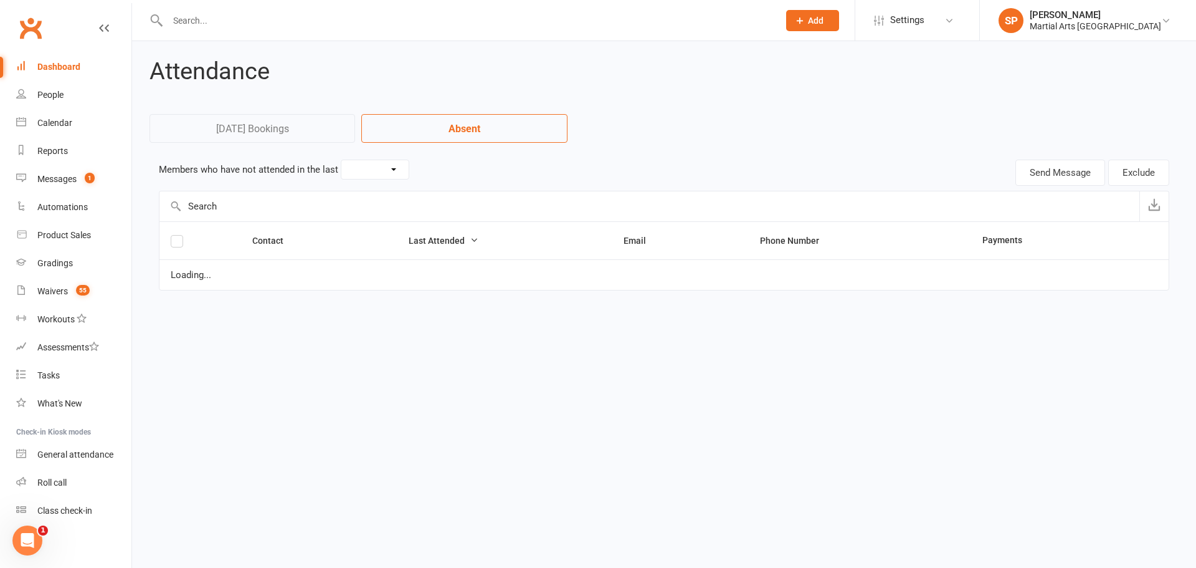
select select "30"
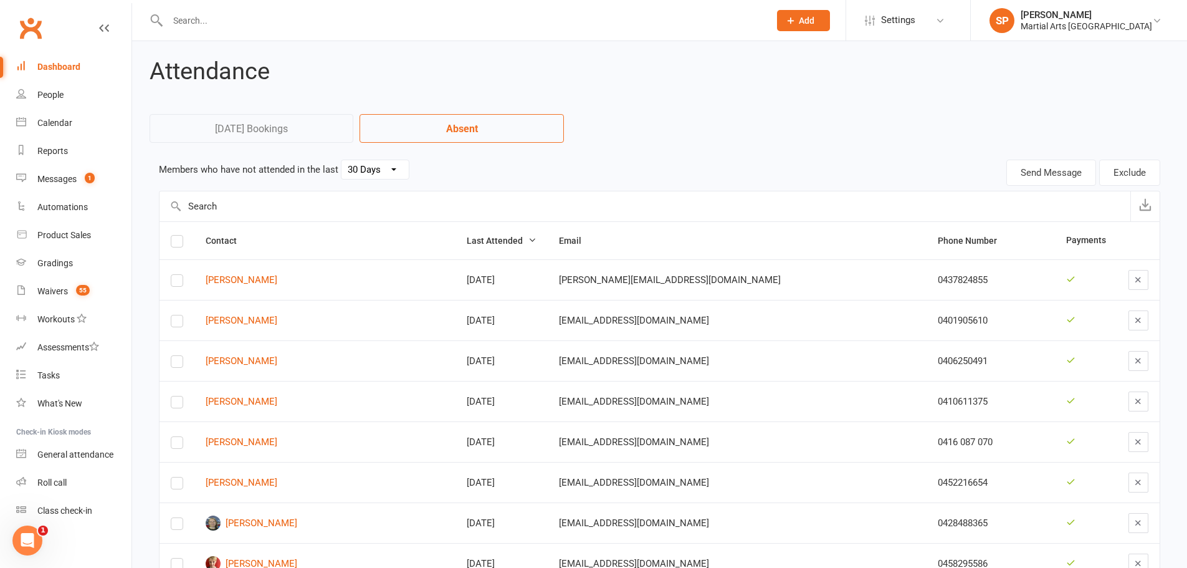
click at [75, 67] on div "Dashboard" at bounding box center [58, 67] width 43 height 10
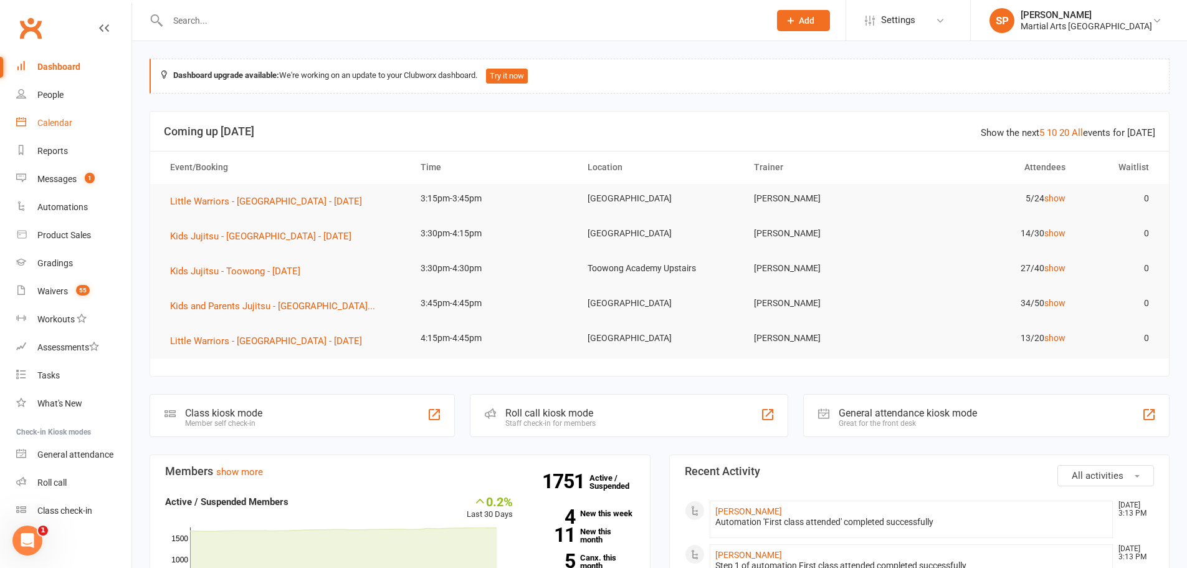
click at [57, 129] on link "Calendar" at bounding box center [73, 123] width 115 height 28
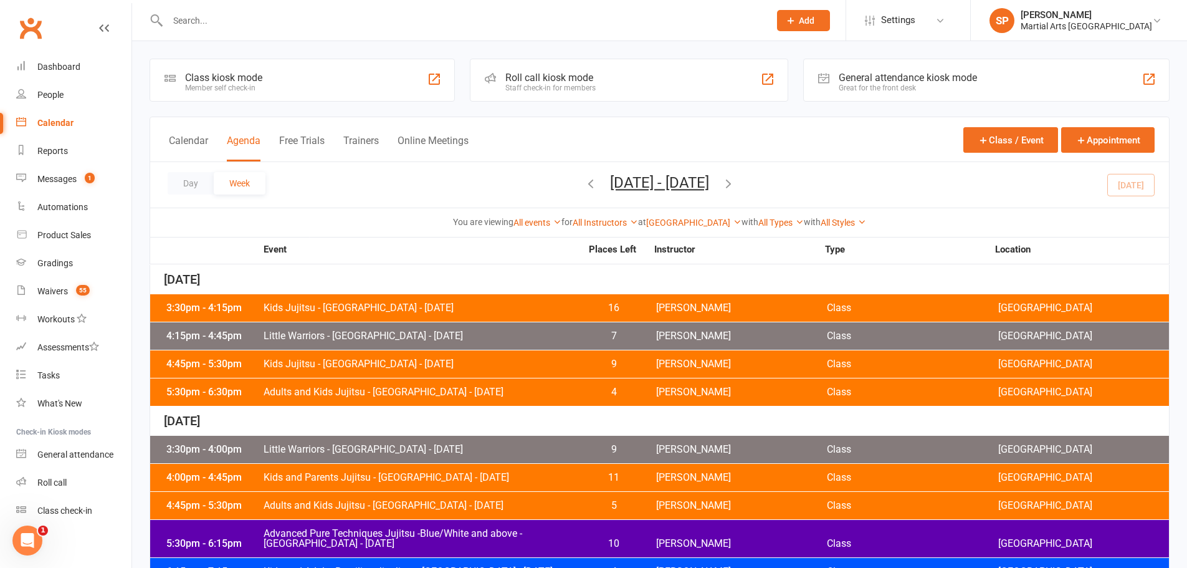
click at [401, 298] on div "3:30pm - 4:15pm Kids Jujitsu - [GEOGRAPHIC_DATA] - [DATE] 16 [PERSON_NAME] Clas…" at bounding box center [659, 307] width 1019 height 27
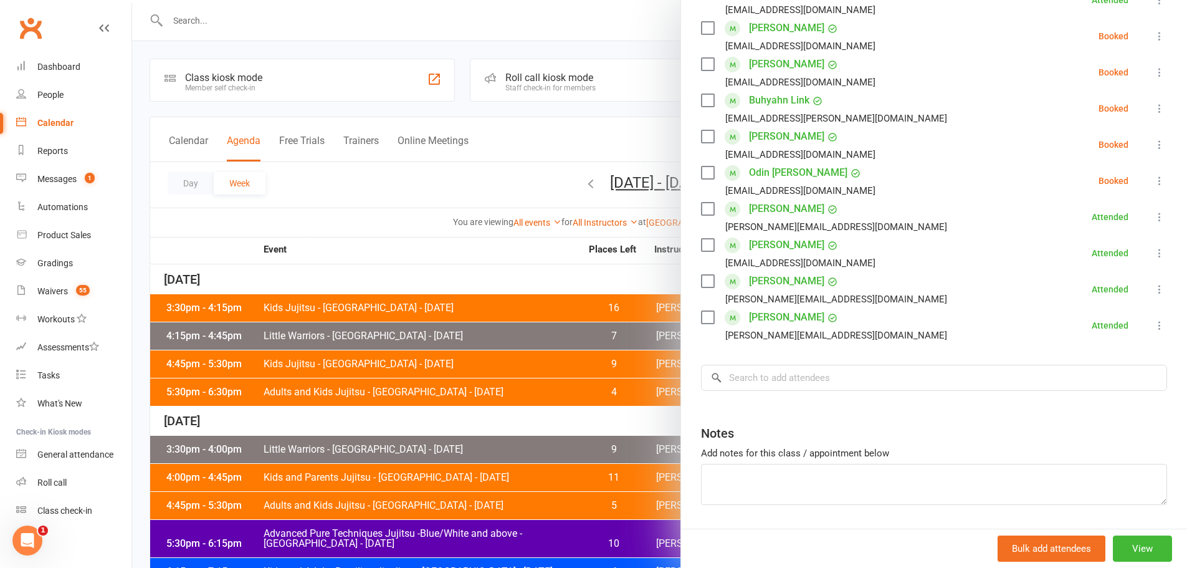
scroll to position [433, 0]
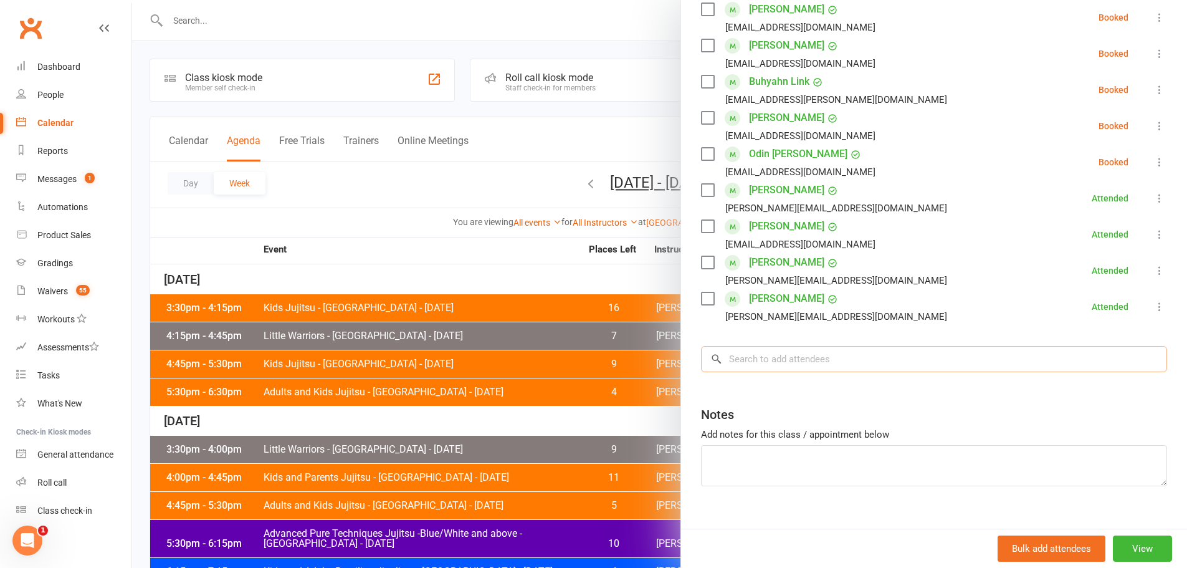
click at [824, 348] on input "search" at bounding box center [934, 359] width 466 height 26
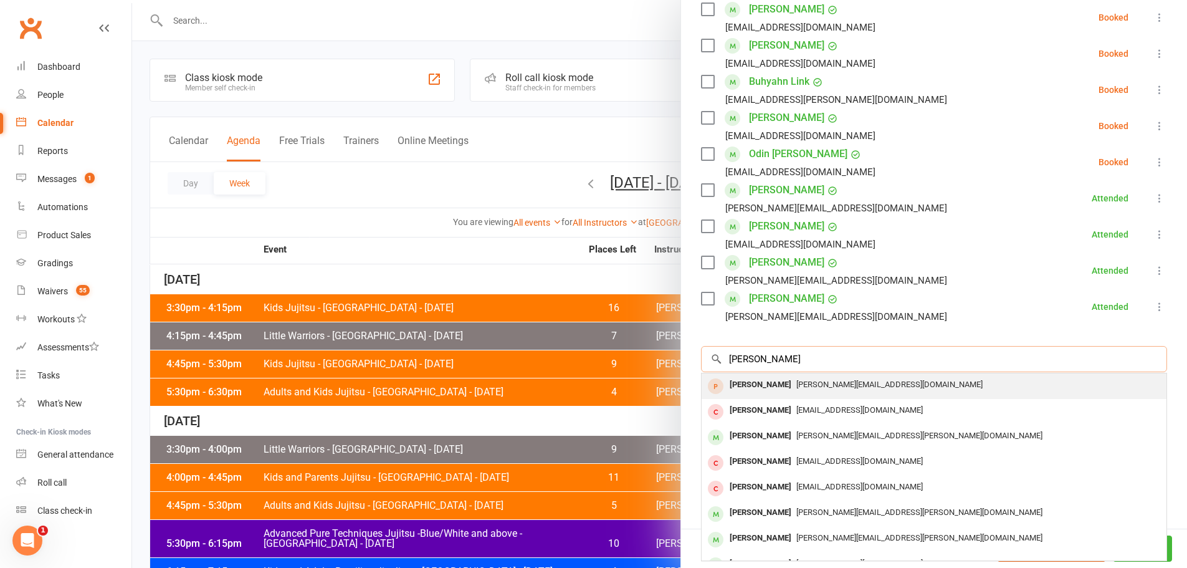
type input "[PERSON_NAME]"
click at [776, 376] on div "[PERSON_NAME]" at bounding box center [761, 385] width 72 height 18
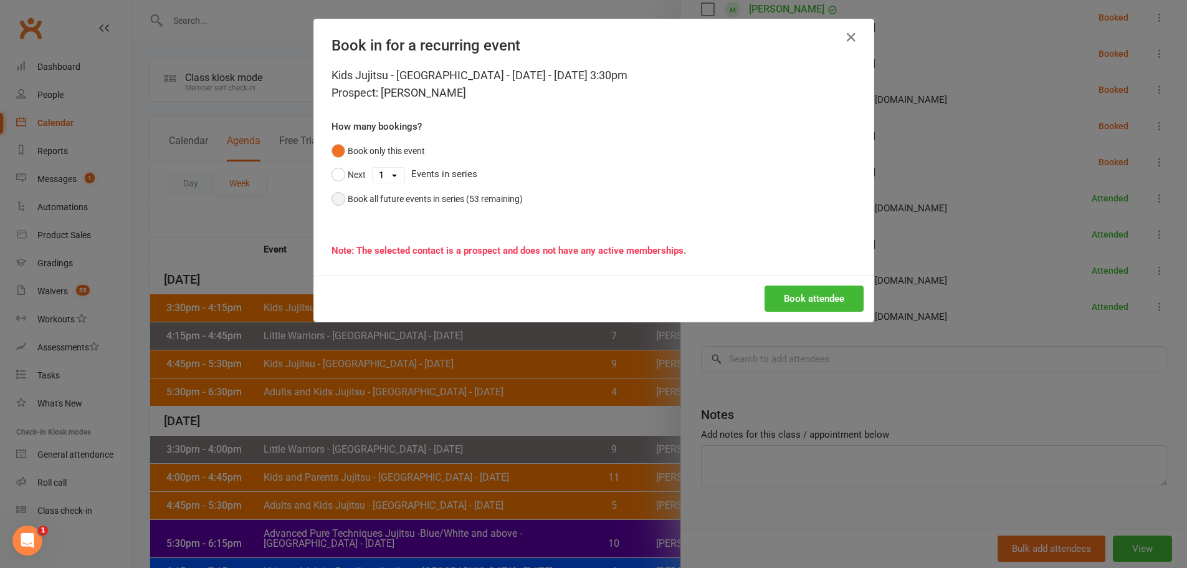
click at [468, 205] on div "Book all future events in series (53 remaining)" at bounding box center [435, 199] width 175 height 14
click at [814, 292] on button "Book attendee" at bounding box center [814, 298] width 99 height 26
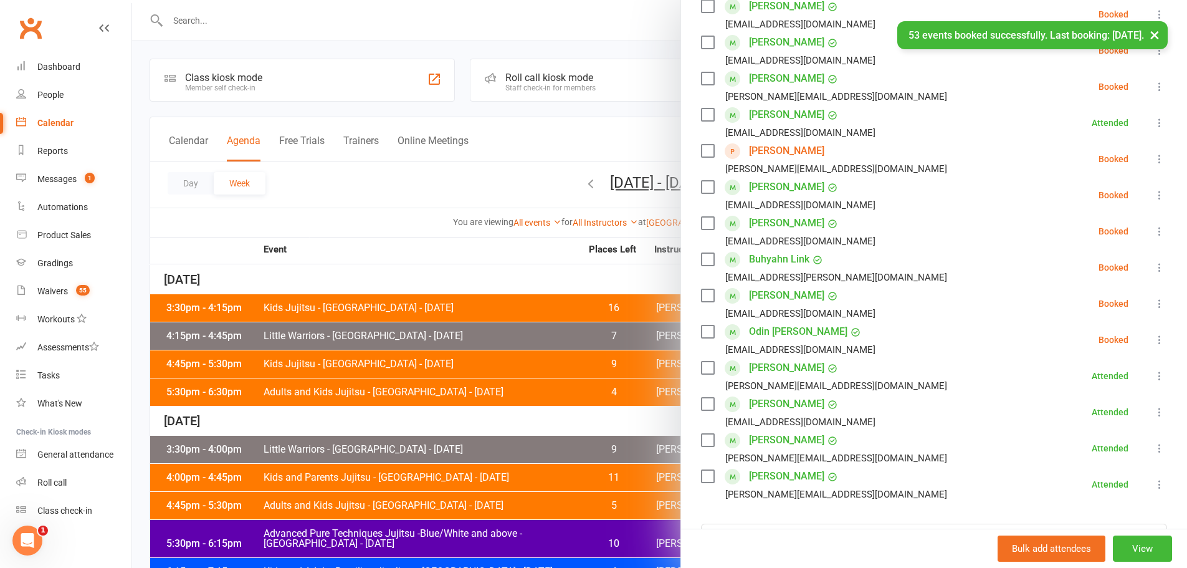
scroll to position [282, 0]
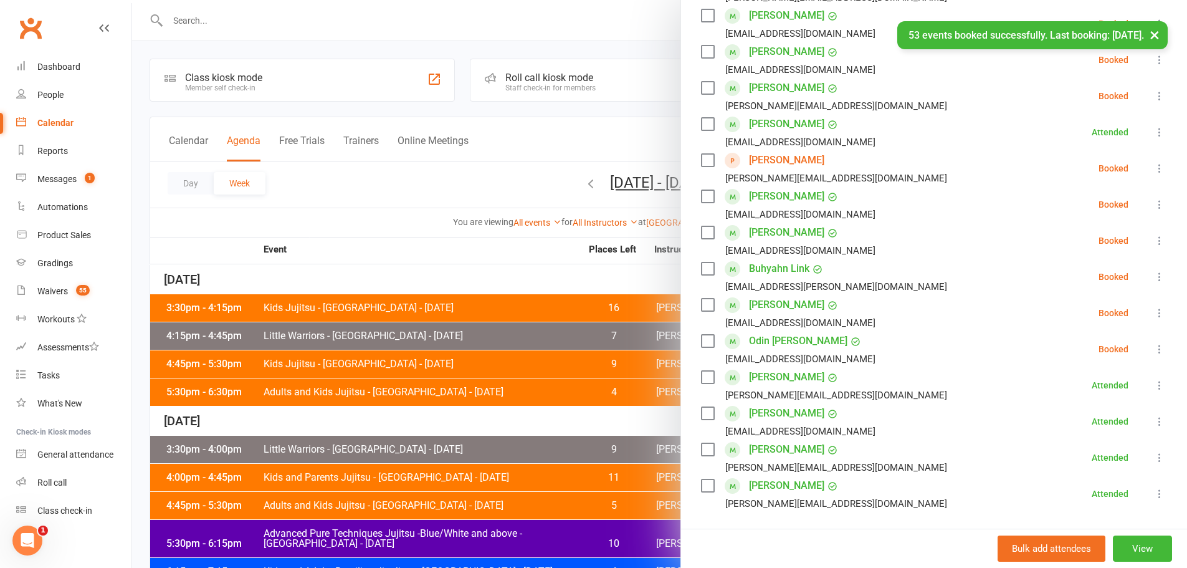
click at [1153, 162] on icon at bounding box center [1159, 168] width 12 height 12
click at [1060, 230] on link "Check in" at bounding box center [1104, 242] width 123 height 25
click at [1153, 35] on button "×" at bounding box center [1154, 34] width 22 height 27
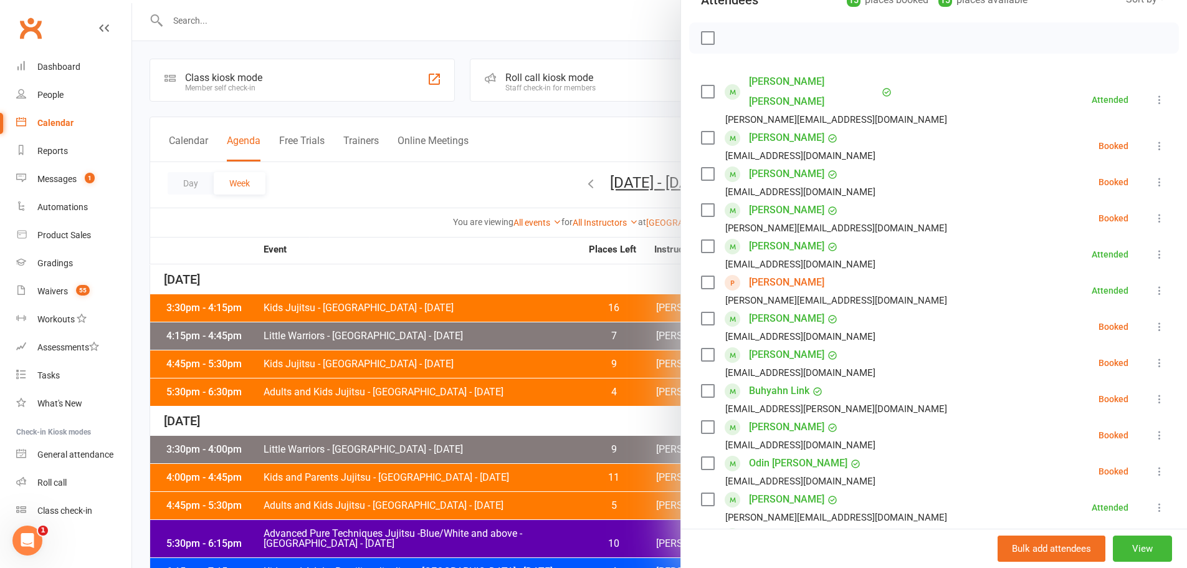
scroll to position [0, 0]
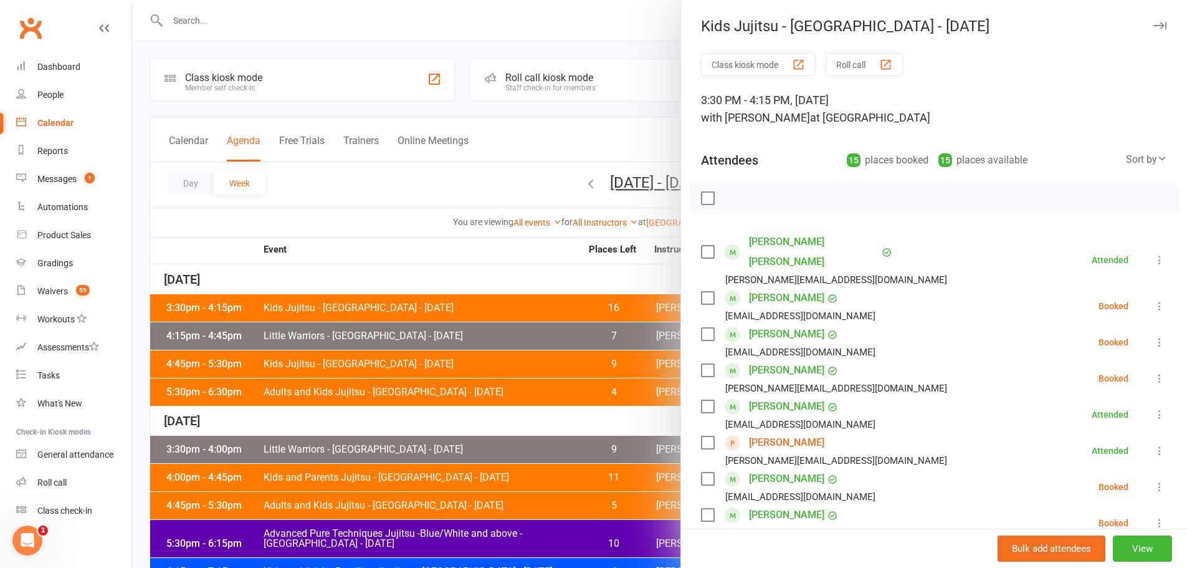
click at [460, 143] on div at bounding box center [659, 284] width 1055 height 568
